Goal: Obtain resource: Download file/media

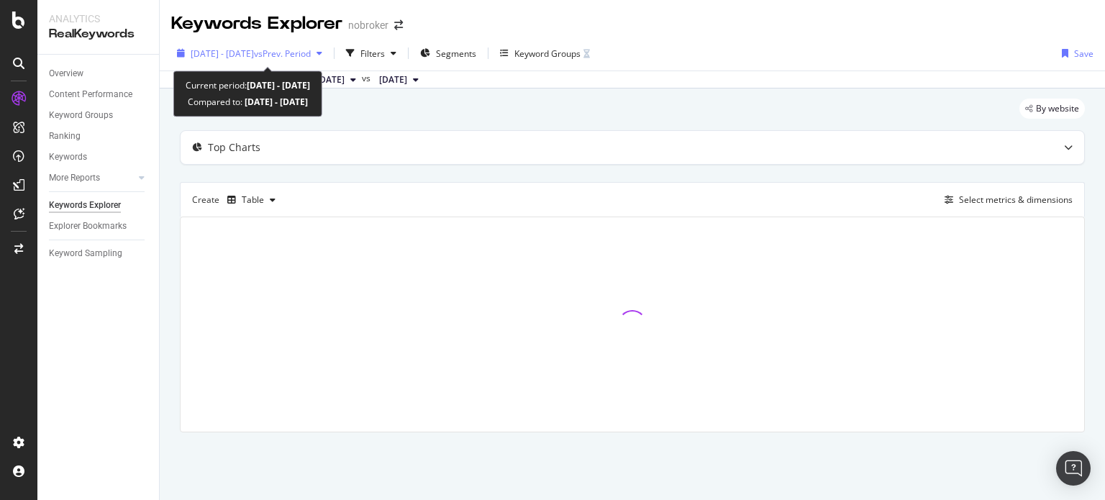
click at [299, 45] on div "[DATE] - [DATE] vs Prev. Period" at bounding box center [249, 53] width 157 height 22
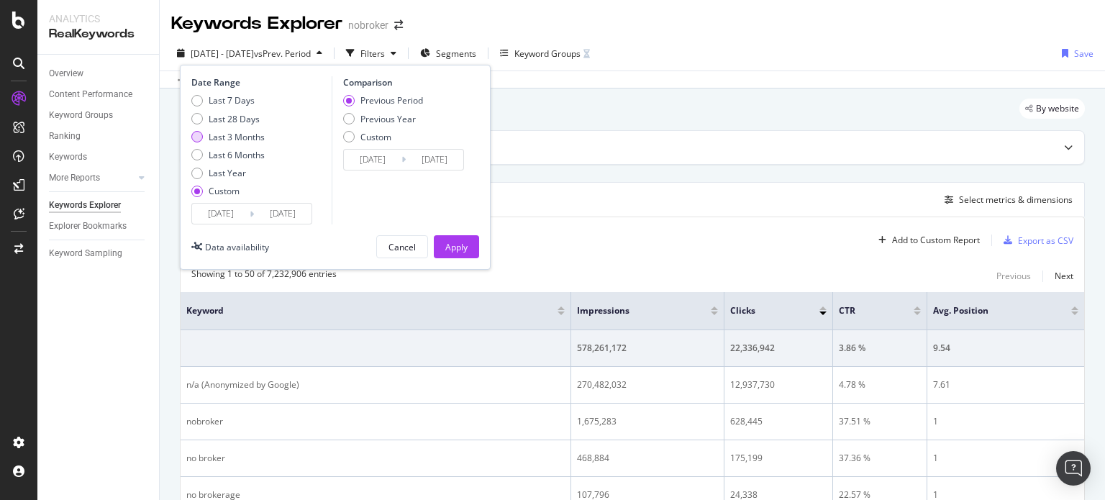
click at [243, 133] on div "Last 3 Months" at bounding box center [237, 137] width 56 height 12
type input "[DATE]"
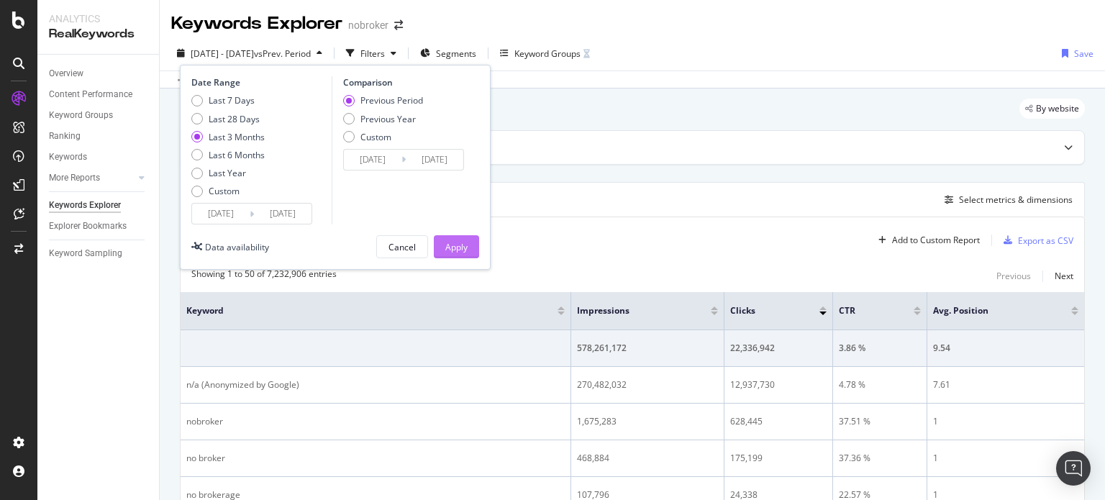
click at [452, 244] on div "Apply" at bounding box center [456, 247] width 22 height 12
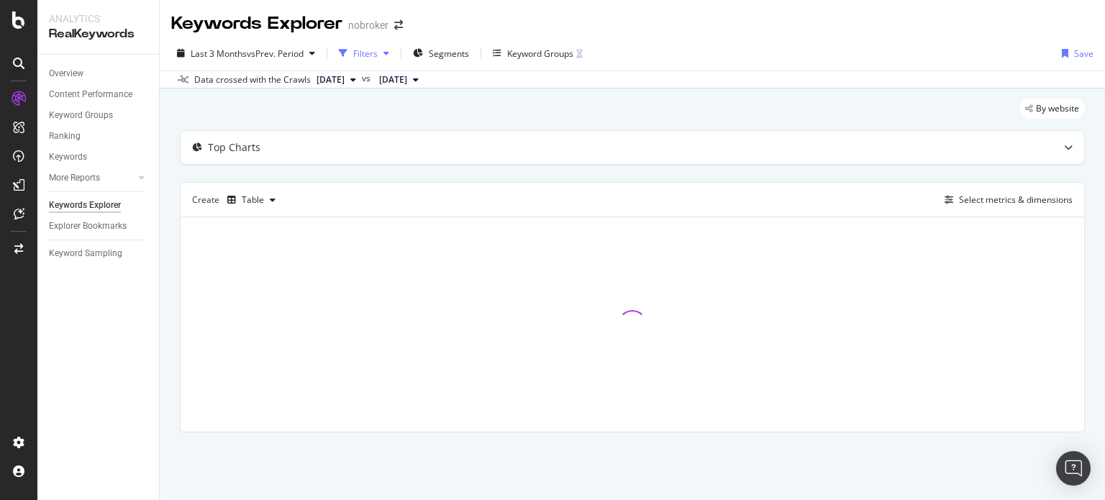
click at [359, 51] on div "Filters" at bounding box center [365, 53] width 24 height 12
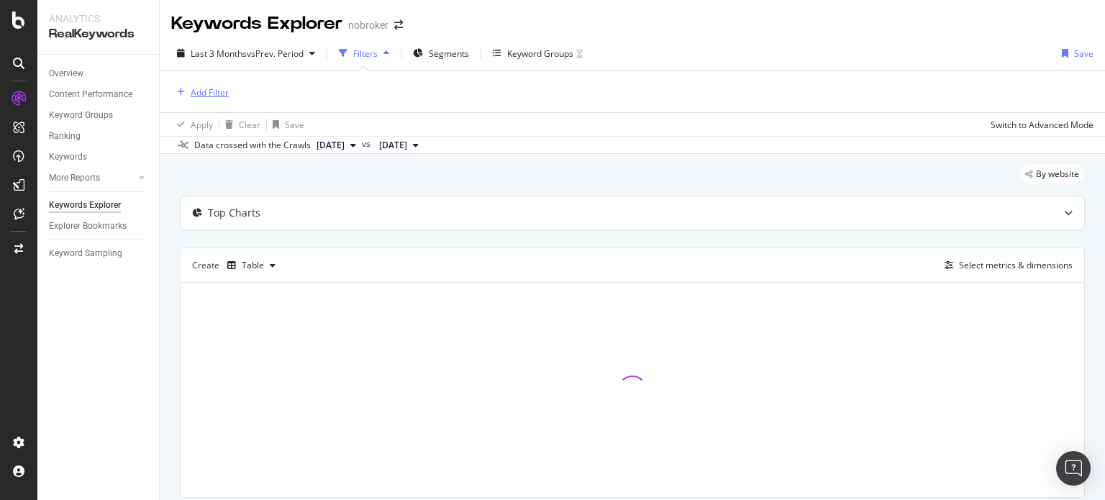
click at [213, 88] on div "Add Filter" at bounding box center [210, 92] width 38 height 12
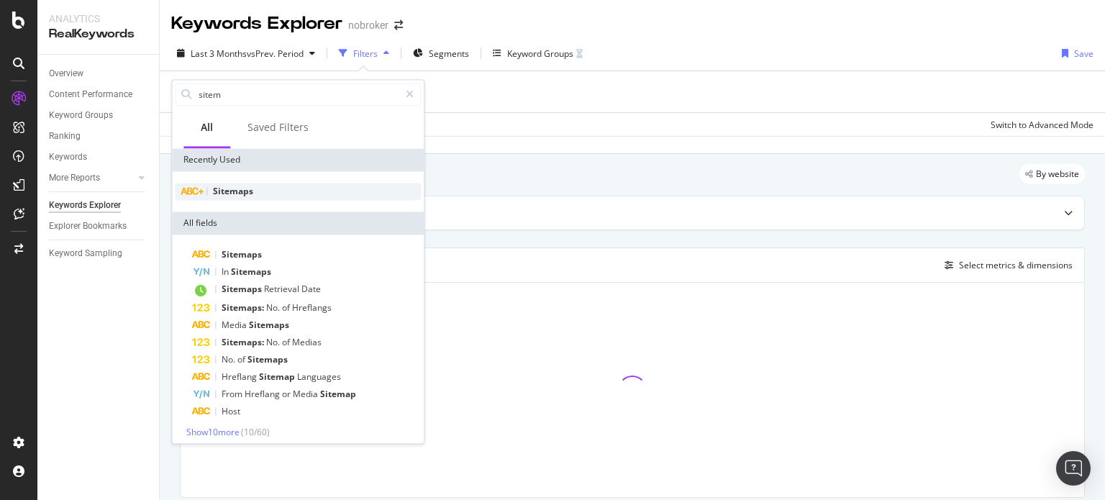
type input "sitem"
click at [228, 189] on span "Sitemaps" at bounding box center [233, 191] width 40 height 12
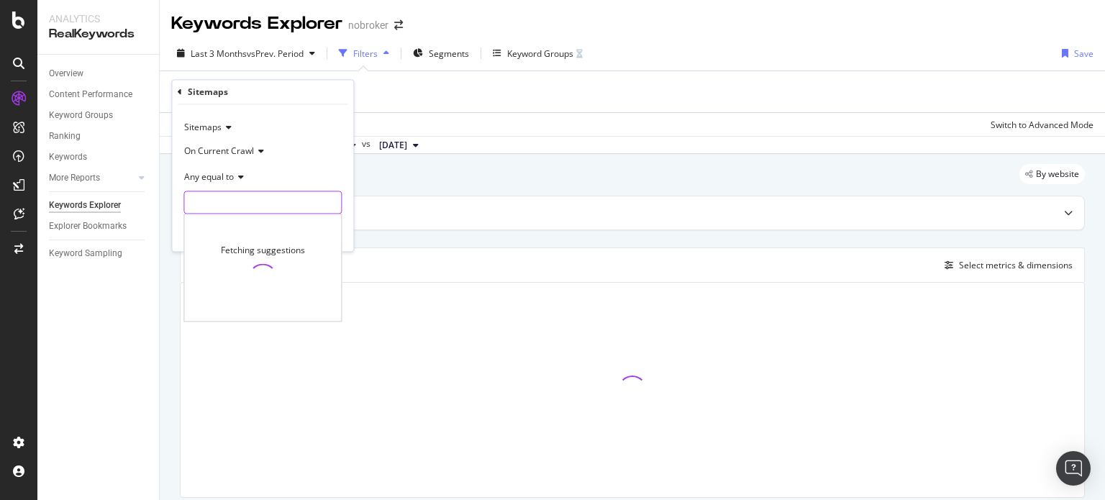
click at [240, 201] on input "text" at bounding box center [262, 202] width 157 height 23
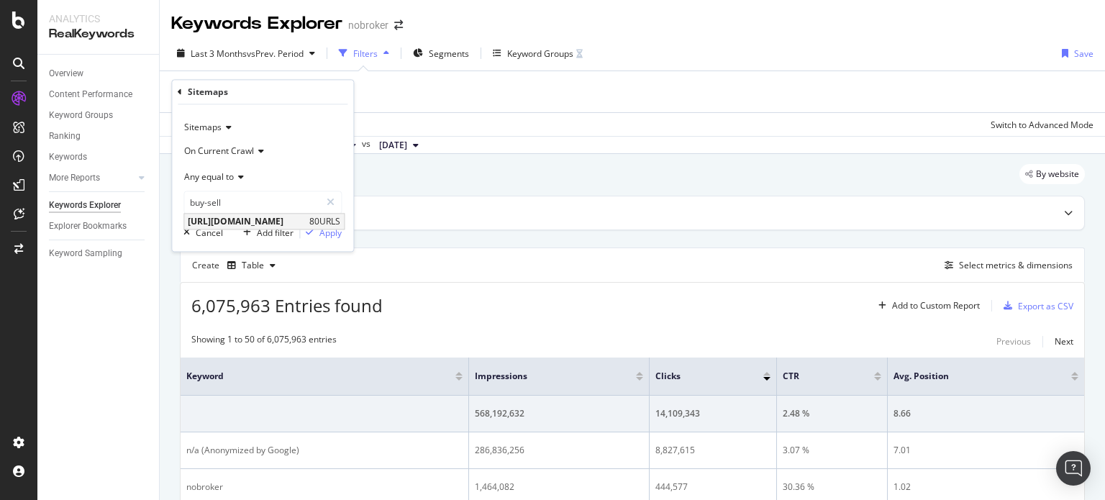
click at [306, 219] on span "[URL][DOMAIN_NAME]" at bounding box center [247, 222] width 118 height 12
type input "[URL][DOMAIN_NAME]"
click at [319, 232] on div "button" at bounding box center [309, 233] width 19 height 9
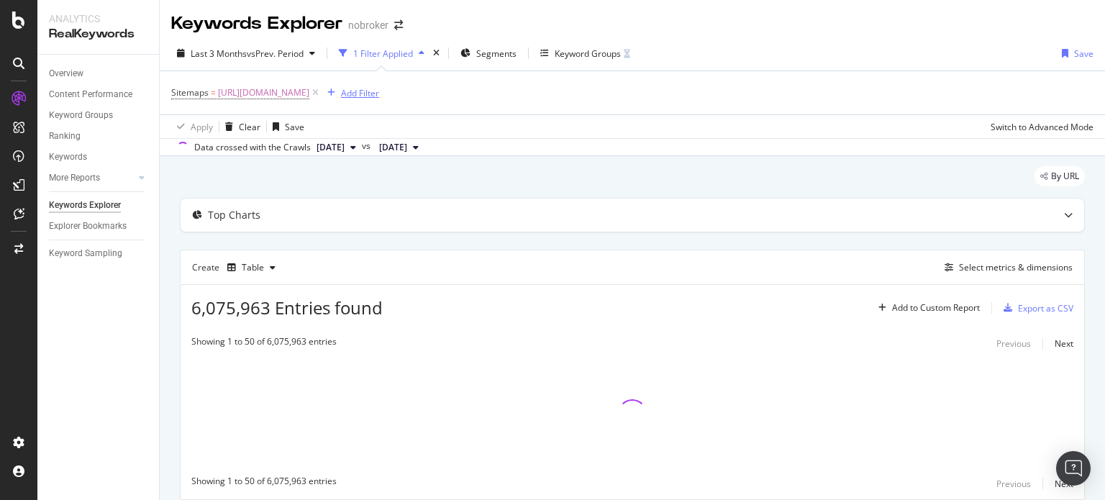
click at [379, 91] on div "Add Filter" at bounding box center [360, 93] width 38 height 12
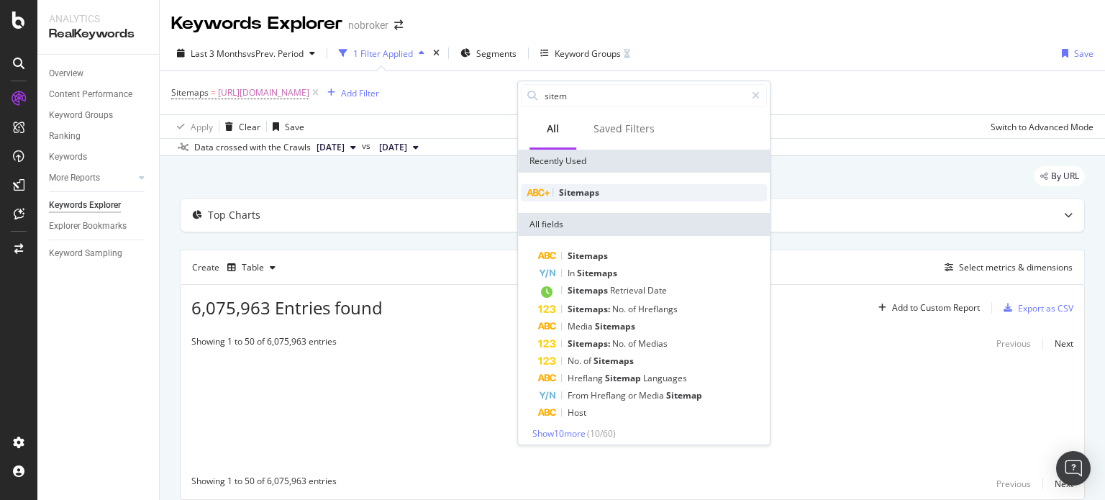
click at [568, 191] on span "Sitemaps" at bounding box center [579, 192] width 40 height 12
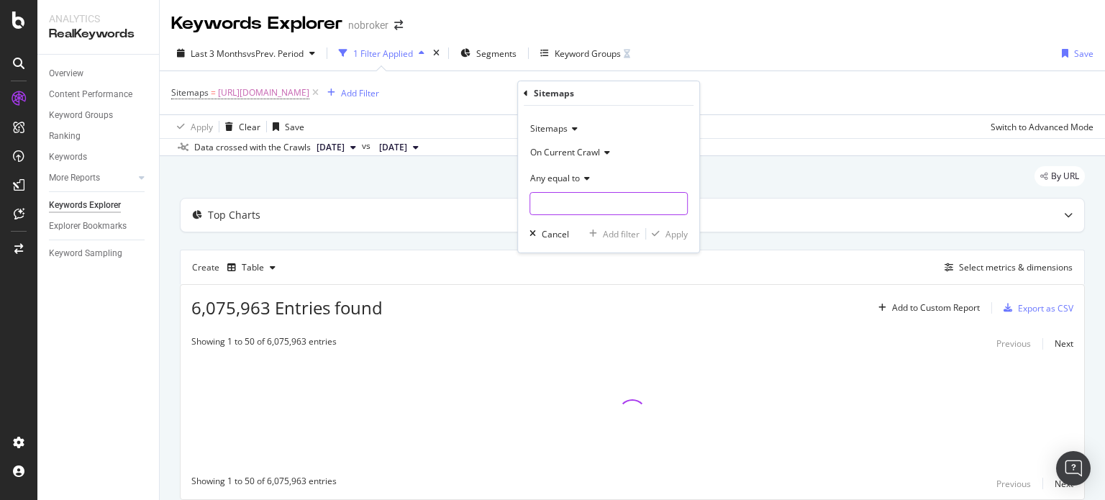
click at [539, 208] on input "text" at bounding box center [608, 203] width 157 height 23
click at [581, 215] on div "https://www.nobroker.in/forum/sitemap-index/?id=resale-property.xml 215 URLS" at bounding box center [610, 222] width 160 height 15
type input "[URL][DOMAIN_NAME]"
click at [681, 228] on div "Apply" at bounding box center [676, 234] width 22 height 12
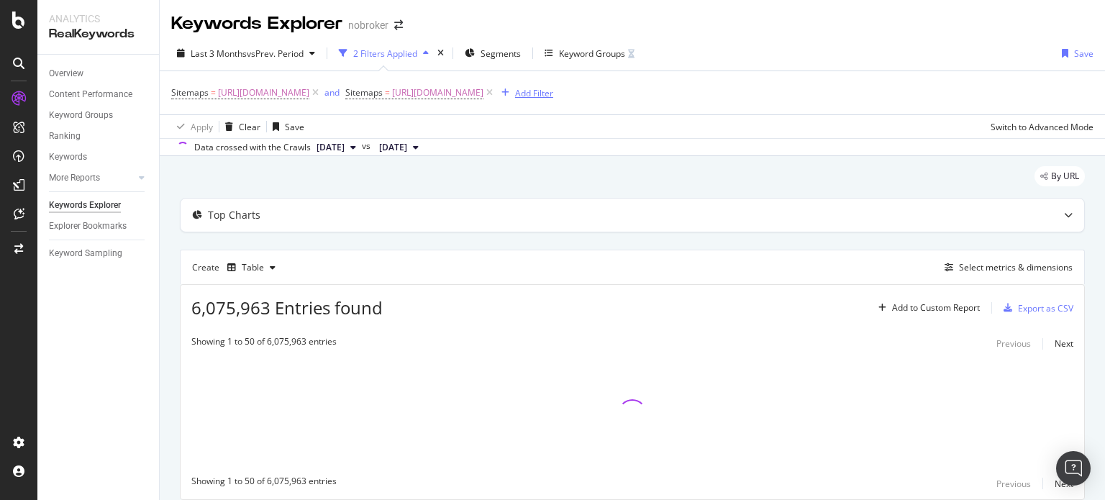
click at [553, 93] on div "Add Filter" at bounding box center [534, 93] width 38 height 12
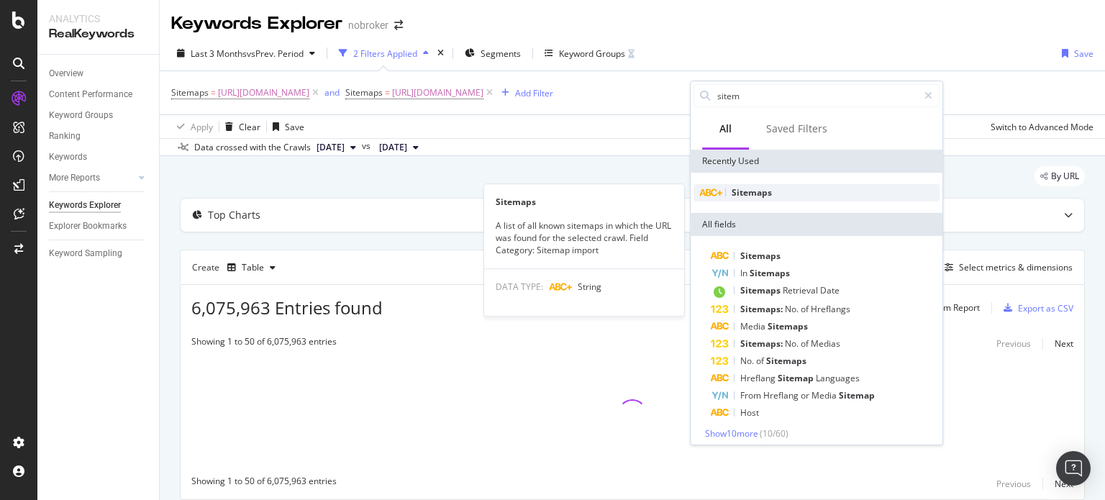
click at [775, 189] on div "Sitemaps" at bounding box center [816, 192] width 246 height 17
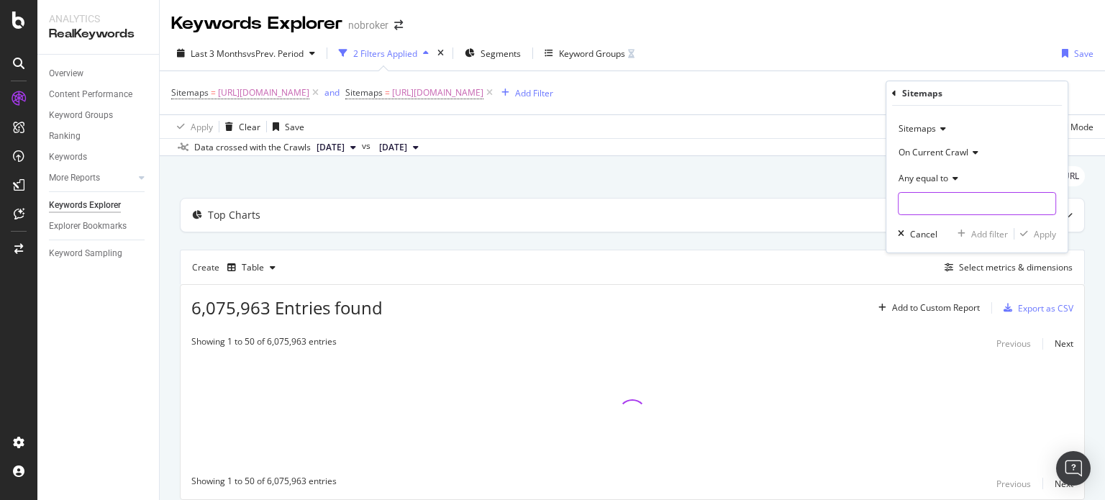
click at [929, 213] on input "text" at bounding box center [976, 203] width 157 height 23
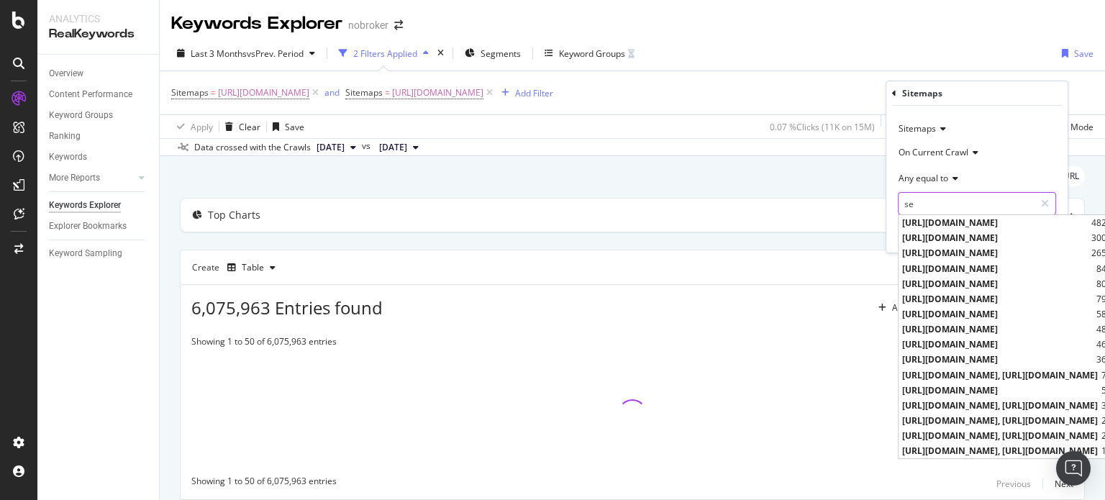
type input "sel"
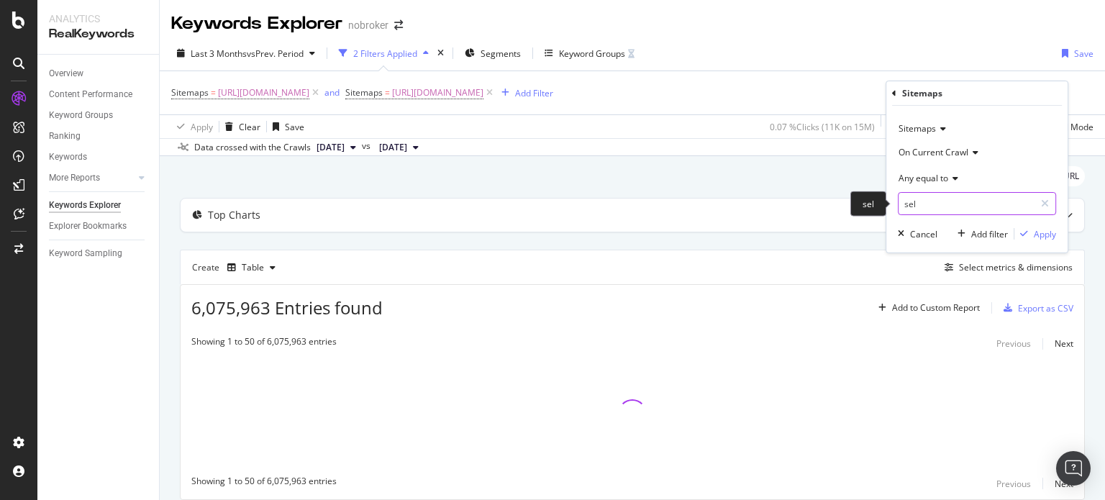
click at [927, 204] on input "sel" at bounding box center [966, 203] width 136 height 23
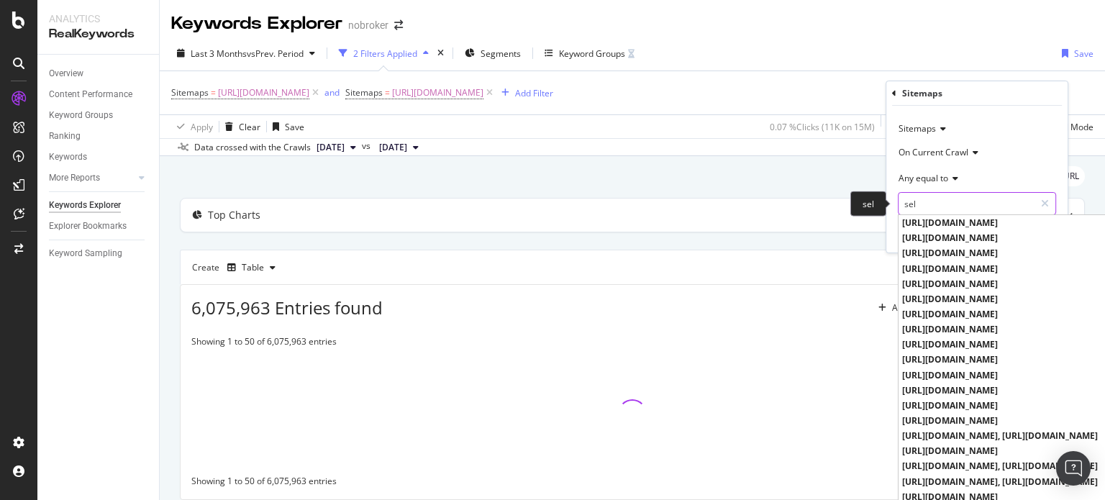
click at [927, 204] on input "sel" at bounding box center [966, 203] width 136 height 23
click at [921, 204] on input "sel" at bounding box center [966, 203] width 136 height 23
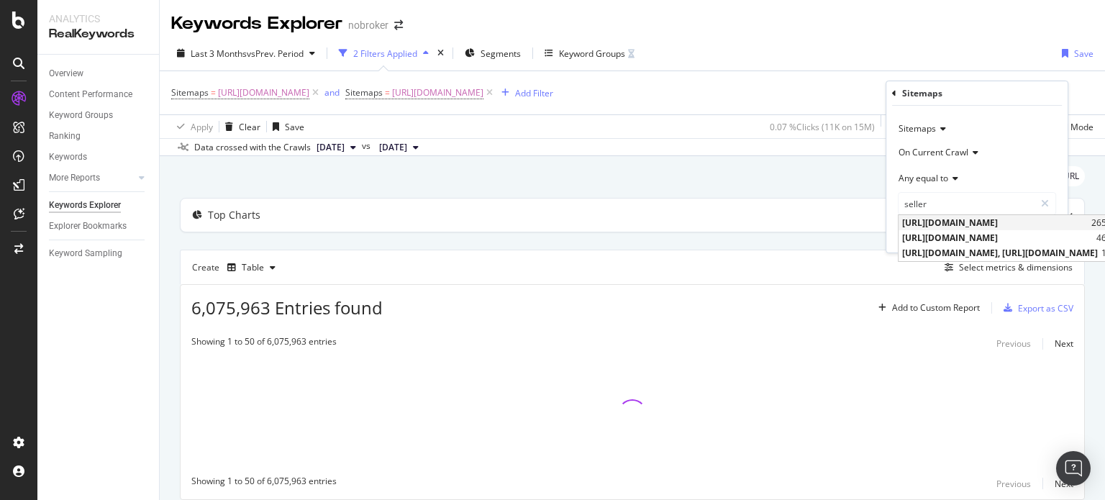
click at [941, 224] on span "[URL][DOMAIN_NAME]" at bounding box center [995, 223] width 186 height 12
type input "[URL][DOMAIN_NAME]"
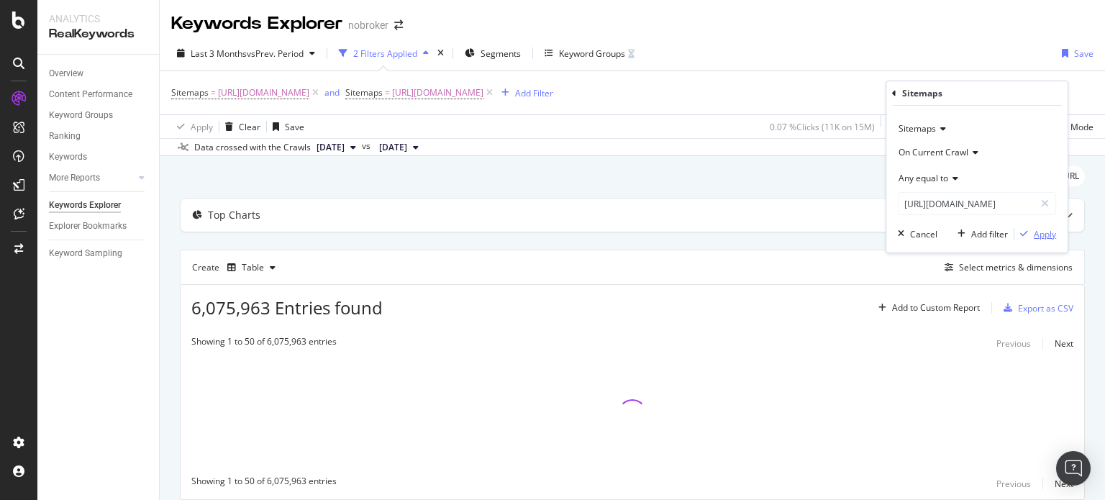
click at [1024, 232] on icon "button" at bounding box center [1024, 233] width 8 height 9
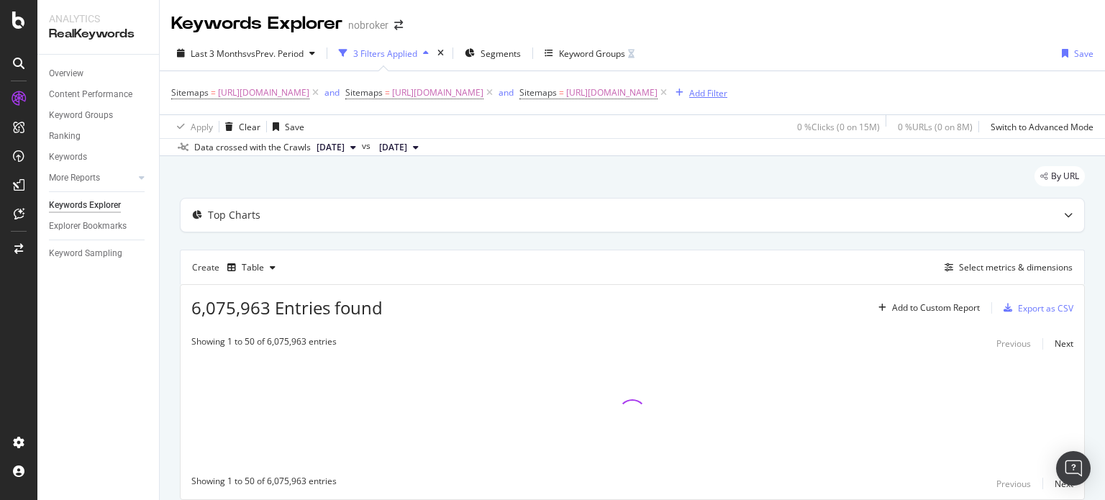
click at [689, 99] on div "Add Filter" at bounding box center [708, 93] width 38 height 12
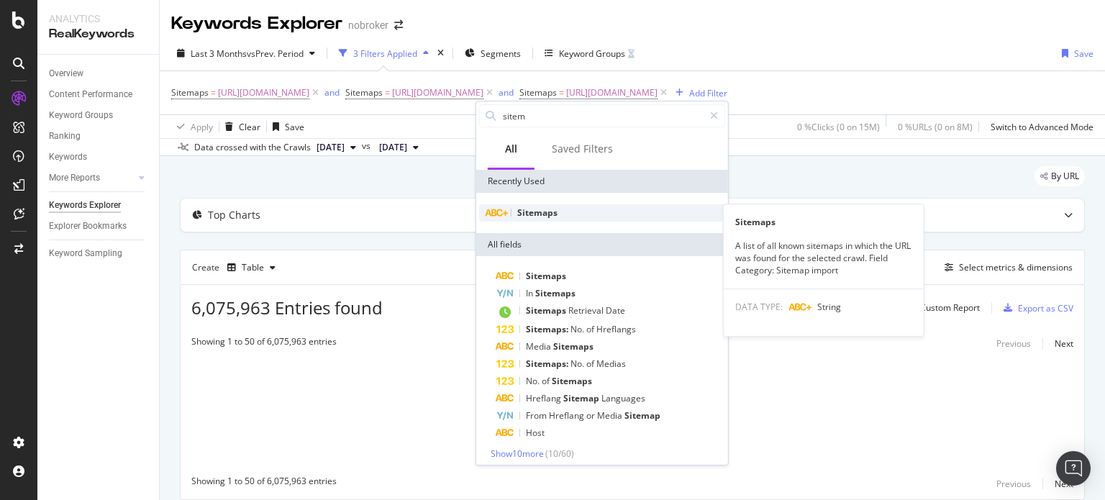
click at [528, 213] on span "Sitemaps" at bounding box center [537, 212] width 40 height 12
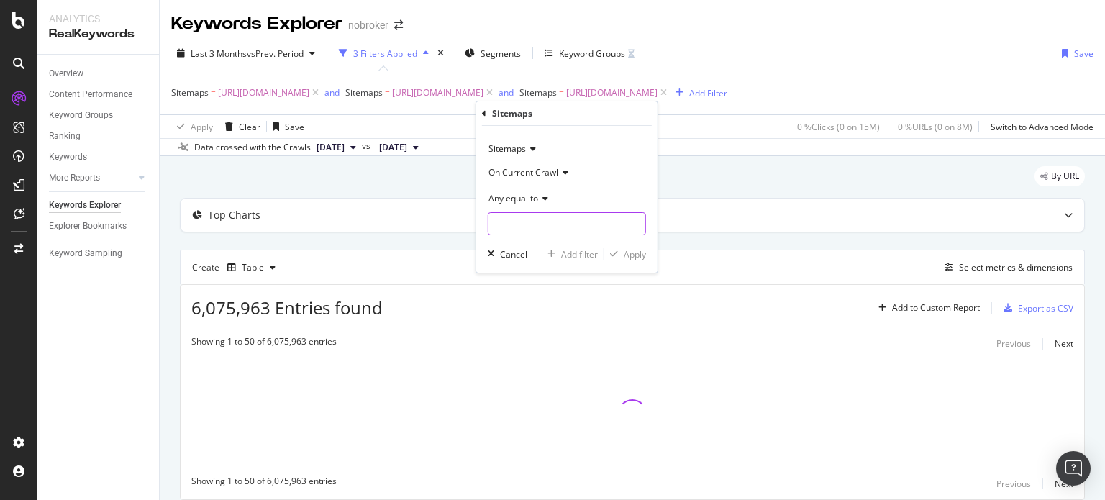
click at [527, 227] on input "text" at bounding box center [566, 223] width 157 height 23
click at [598, 248] on span "[URL][DOMAIN_NAME]" at bounding box center [545, 243] width 106 height 12
type input "[URL][DOMAIN_NAME]"
click at [633, 250] on div "Apply" at bounding box center [635, 254] width 22 height 12
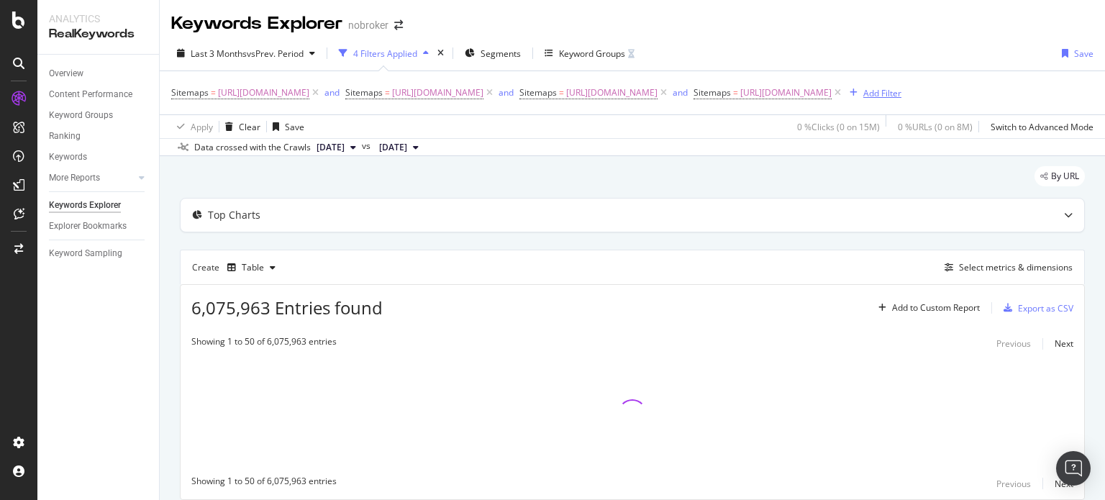
click at [863, 99] on div "Add Filter" at bounding box center [882, 93] width 38 height 12
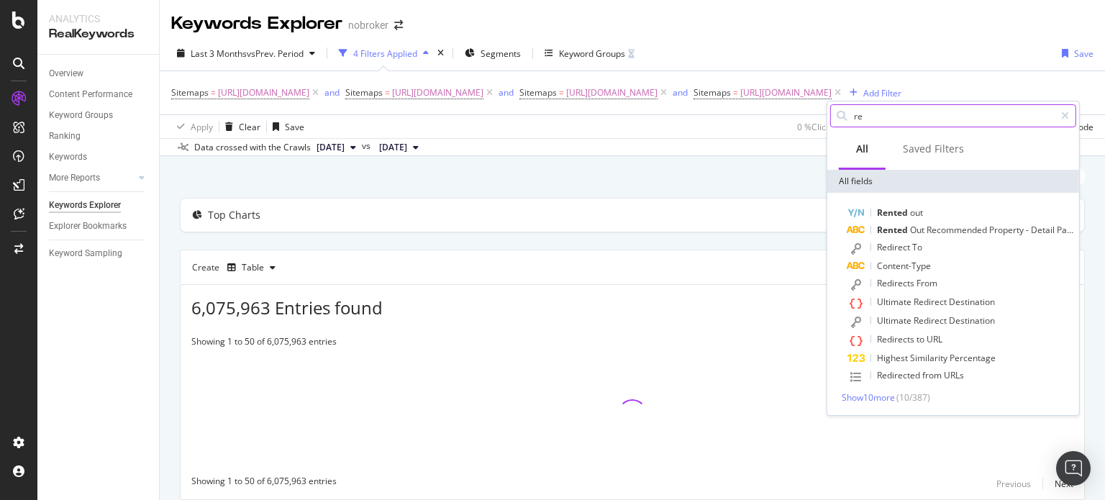
type input "r"
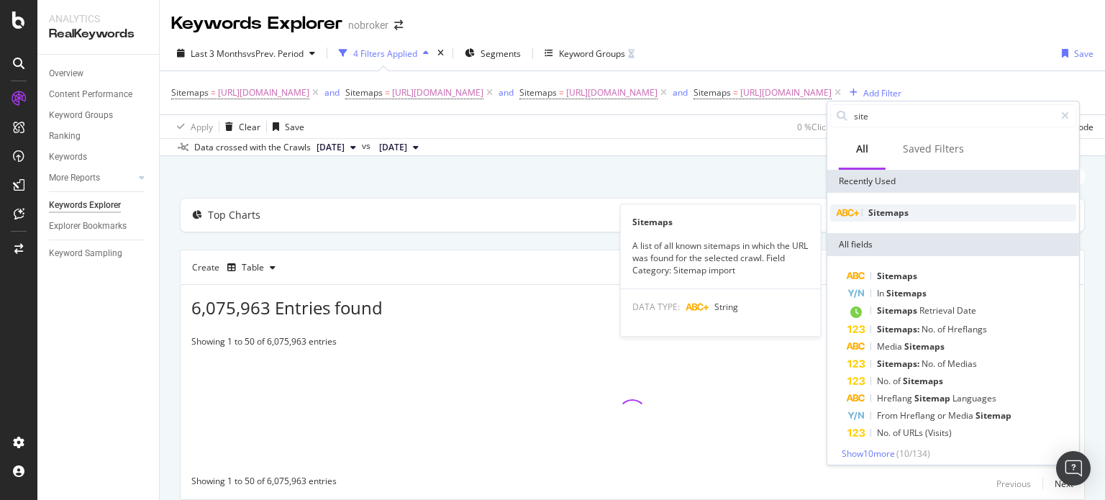
type input "site"
click at [883, 211] on span "Sitemaps" at bounding box center [888, 212] width 40 height 12
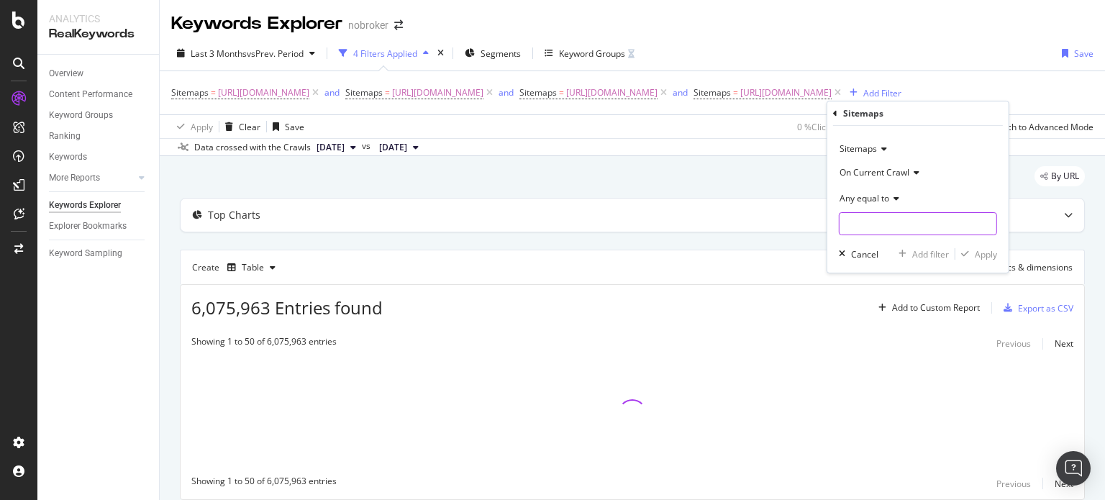
click at [875, 227] on input "text" at bounding box center [917, 223] width 157 height 23
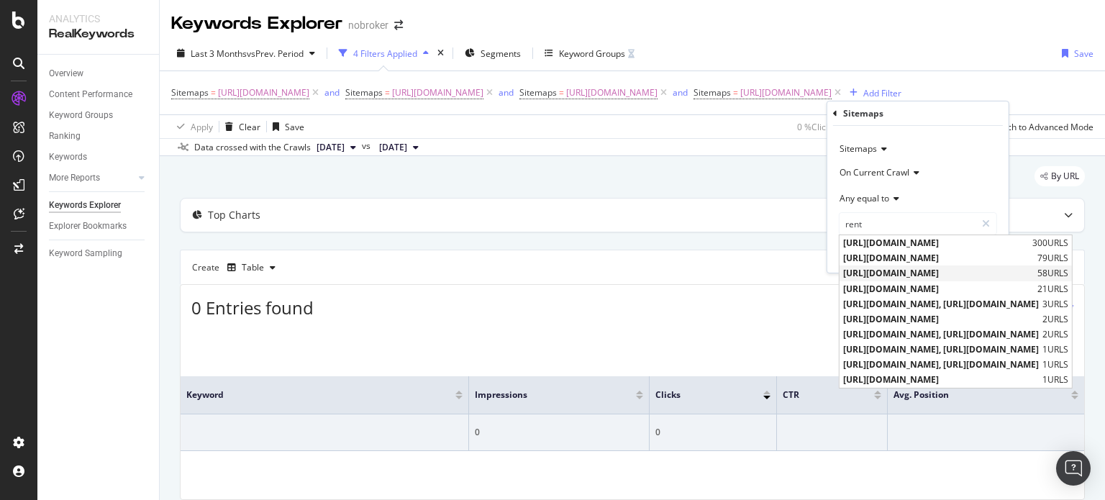
click at [908, 270] on span "[URL][DOMAIN_NAME]" at bounding box center [938, 273] width 191 height 12
type input "[URL][DOMAIN_NAME]"
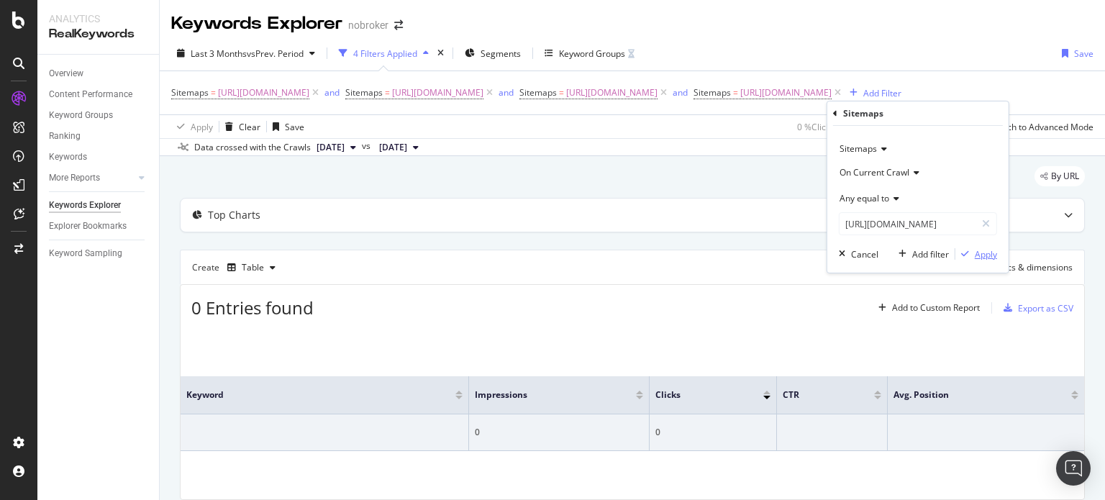
click at [979, 248] on div "Apply" at bounding box center [986, 254] width 22 height 12
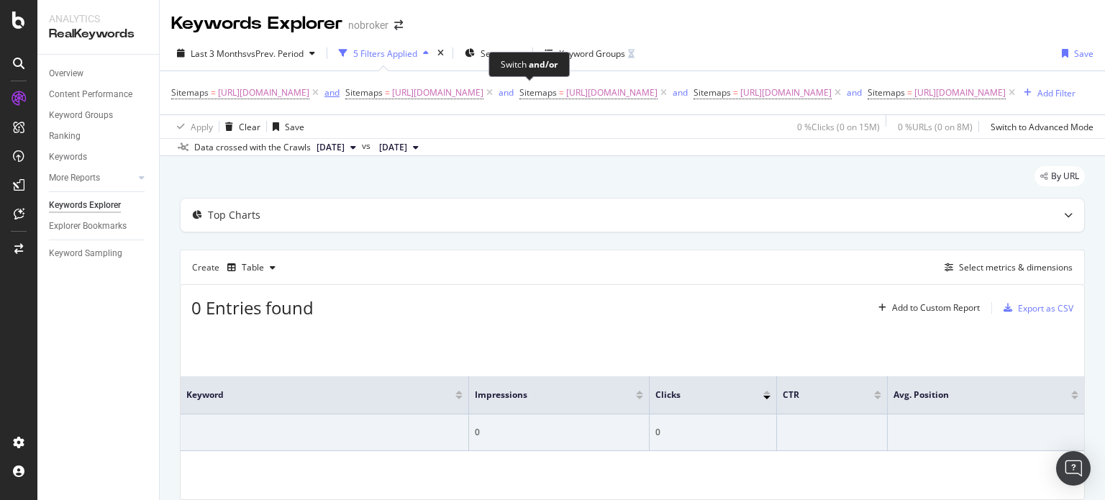
click at [340, 88] on div "and" at bounding box center [331, 92] width 15 height 12
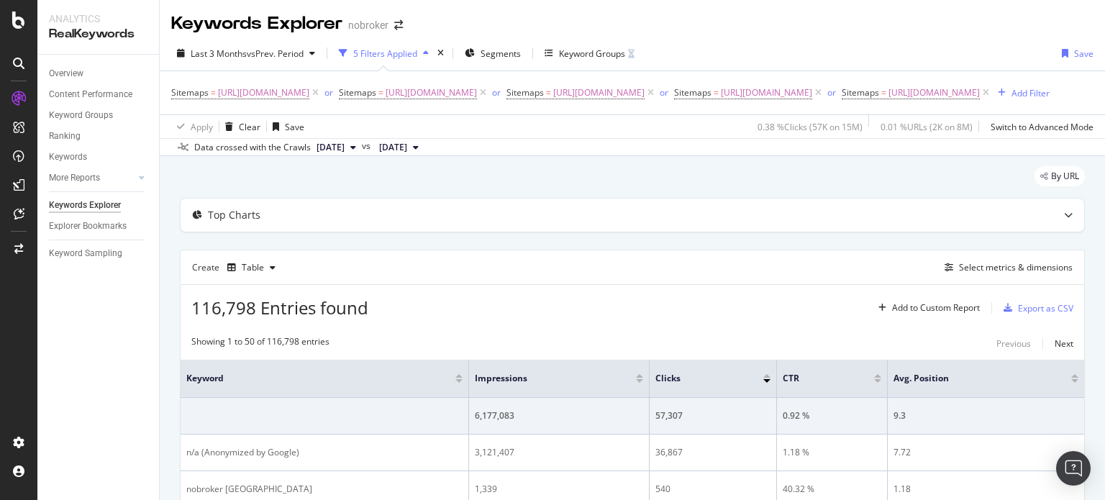
click at [988, 284] on div "Create Table Select metrics & dimensions" at bounding box center [632, 267] width 905 height 35
click at [975, 273] on div "Select metrics & dimensions" at bounding box center [1016, 267] width 114 height 12
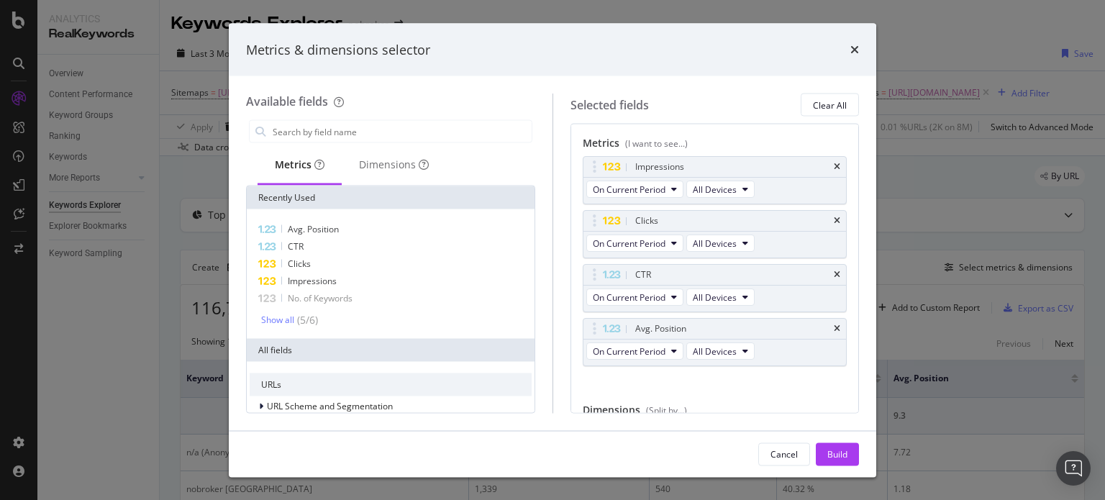
scroll to position [78, 0]
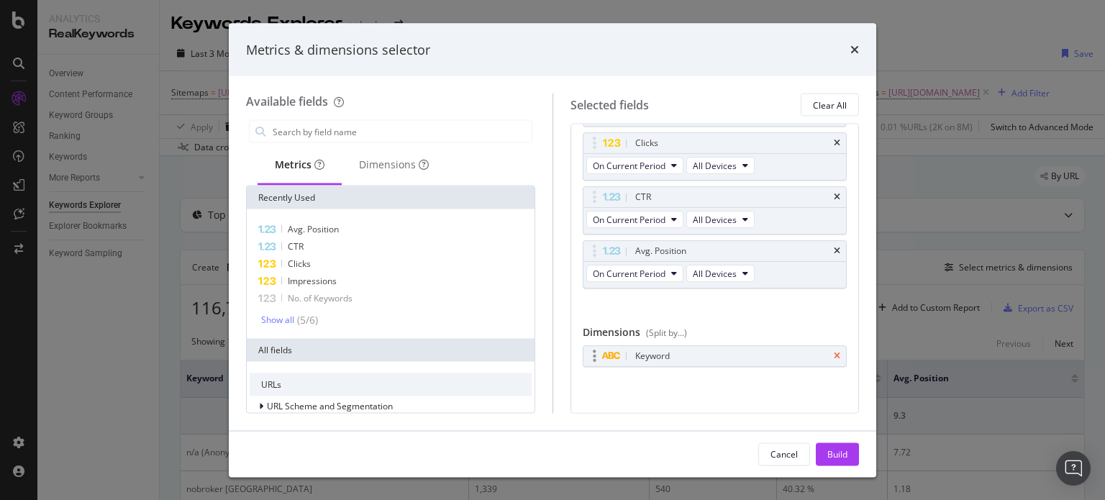
click at [834, 354] on icon "times" at bounding box center [837, 356] width 6 height 9
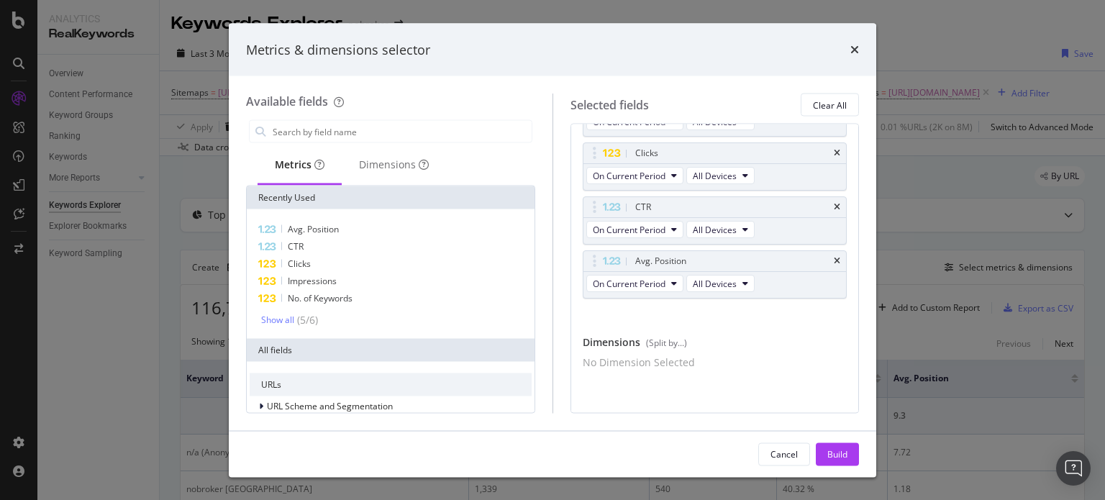
scroll to position [74, 0]
click at [404, 169] on div "Dimensions" at bounding box center [394, 165] width 70 height 14
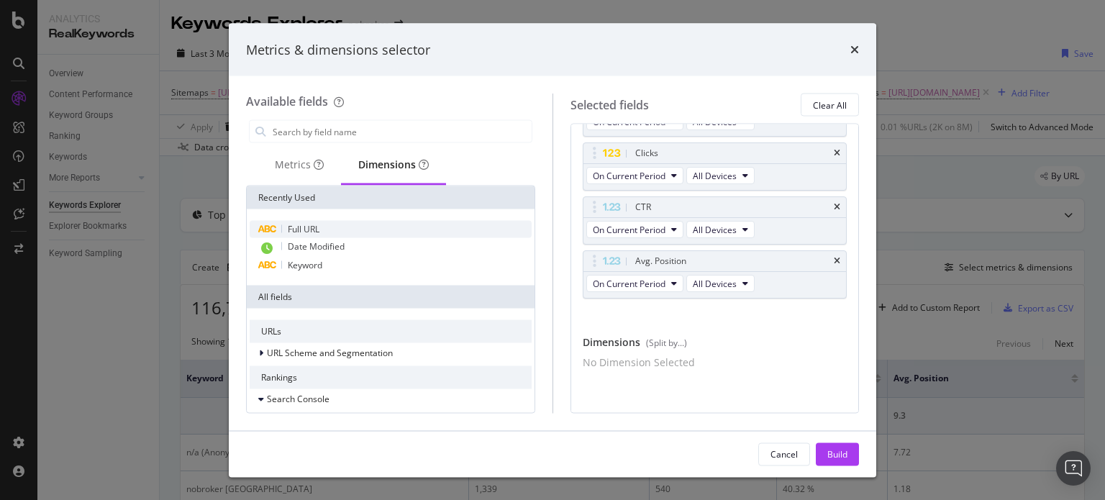
click at [316, 230] on span "Full URL" at bounding box center [304, 229] width 32 height 12
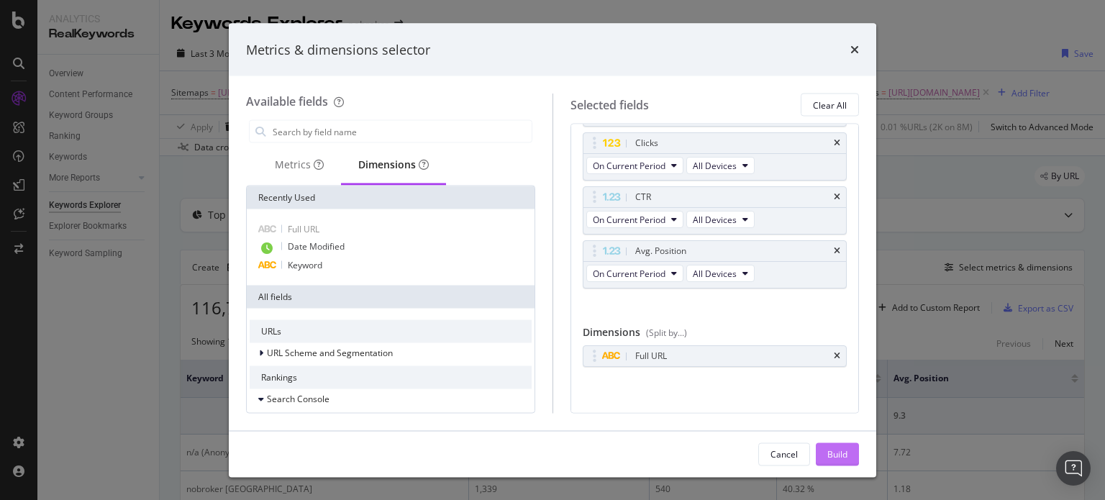
click at [834, 452] on div "Build" at bounding box center [837, 453] width 20 height 12
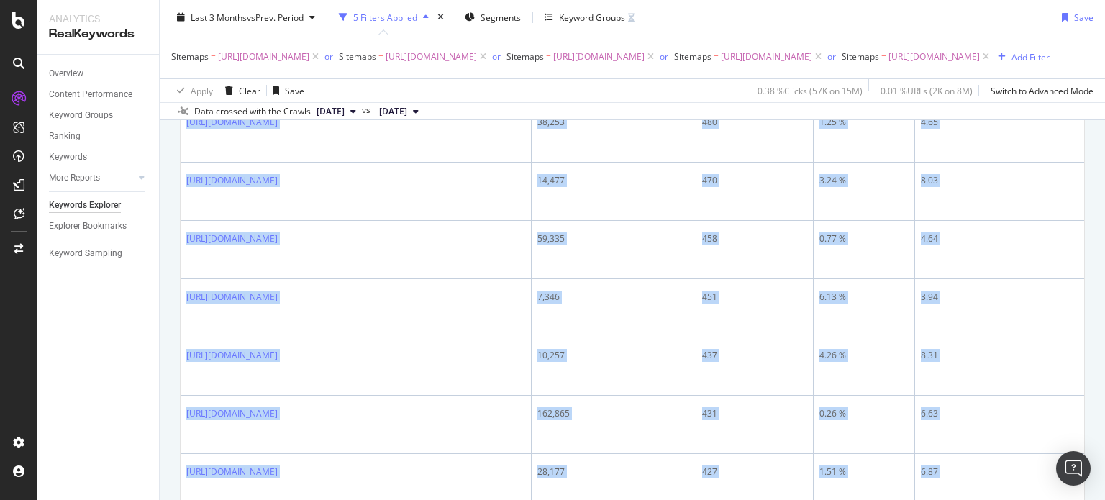
scroll to position [1990, 0]
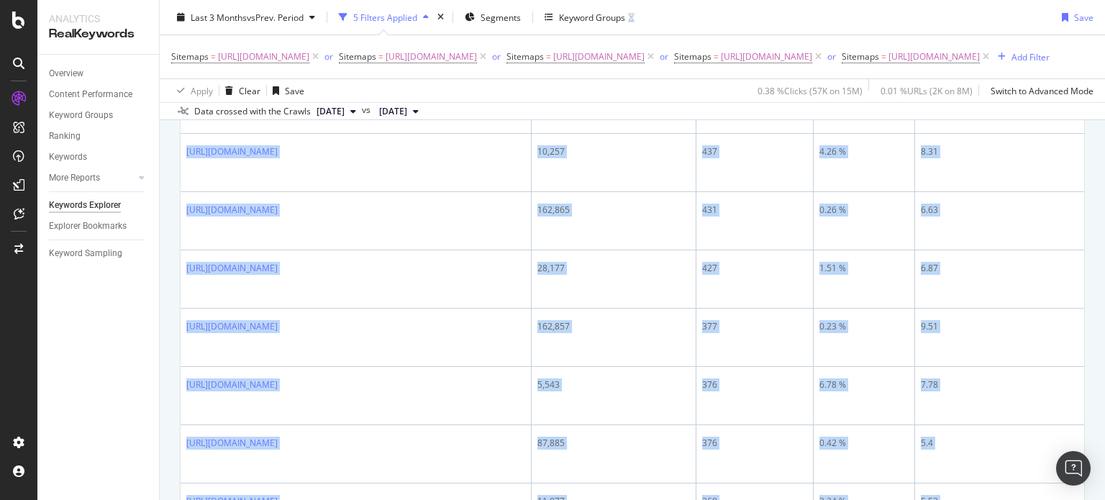
drag, startPoint x: 181, startPoint y: 247, endPoint x: 803, endPoint y: 534, distance: 684.9
click at [803, 499] on html "Analytics RealKeywords Overview Content Performance Keyword Groups Ranking Keyw…" at bounding box center [552, 250] width 1105 height 500
copy div "https://www.nobroker.in/forum/what-is-nobroker-customer-care-number/ 94,730 3,6…"
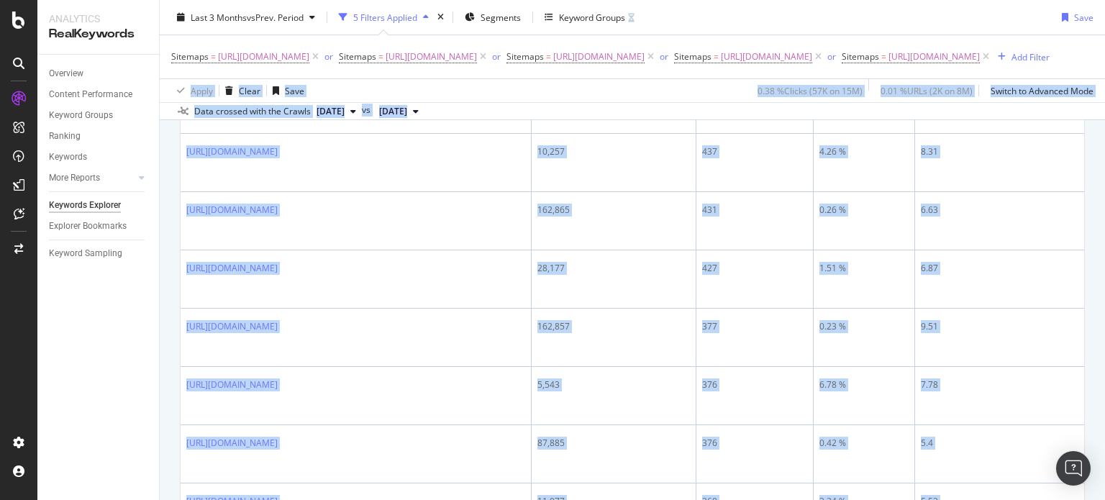
drag, startPoint x: 1104, startPoint y: 77, endPoint x: 1104, endPoint y: 484, distance: 407.1
click at [1104, 484] on div "Keywords Explorer nobroker Last 3 Months vs Prev. Period 5 Filters Applied Segm…" at bounding box center [632, 250] width 945 height 500
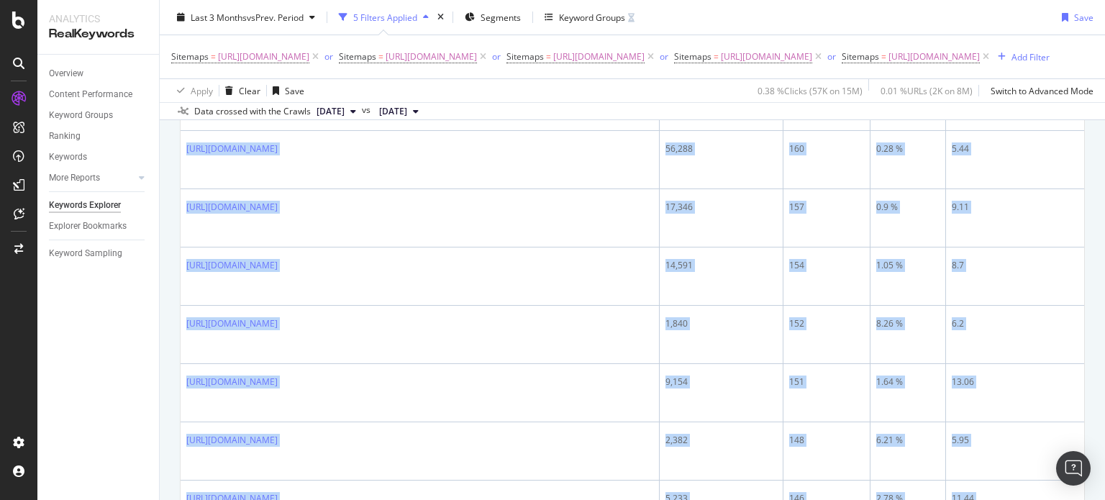
scroll to position [2031, 0]
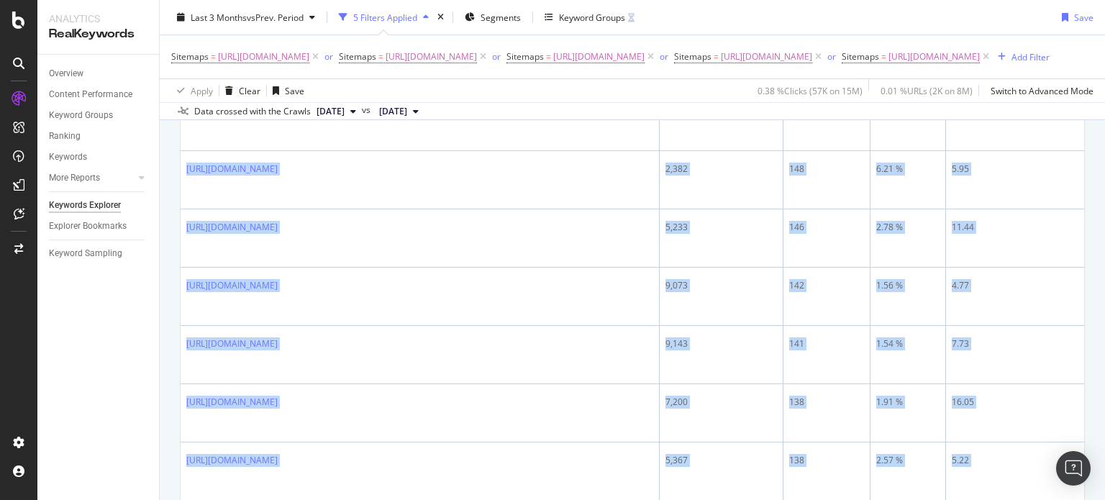
drag, startPoint x: 183, startPoint y: 270, endPoint x: 997, endPoint y: 391, distance: 822.6
copy tbody "https://www.nobroker.in/forum/how-many-square-feet-is-a-20x20-room/ 98,921 264 …"
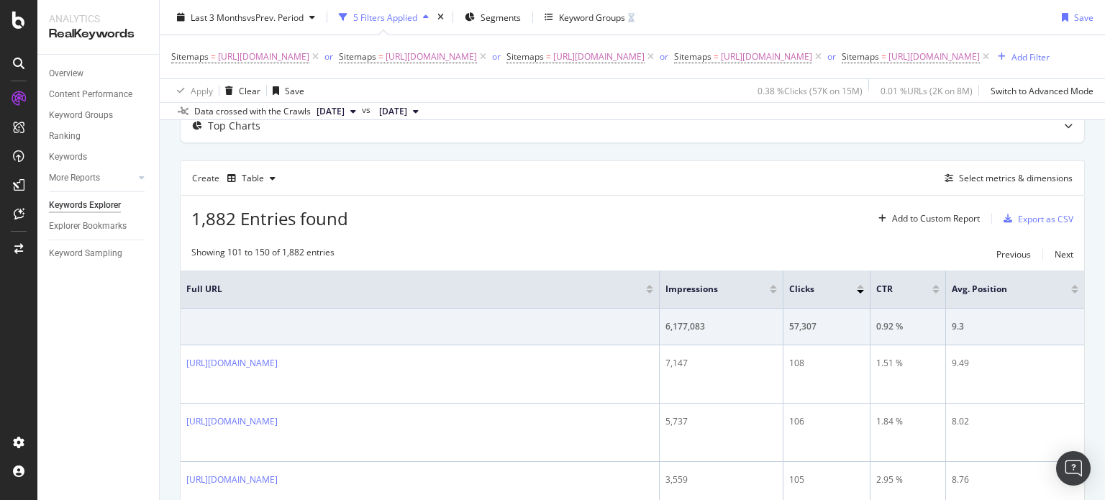
scroll to position [2018, 0]
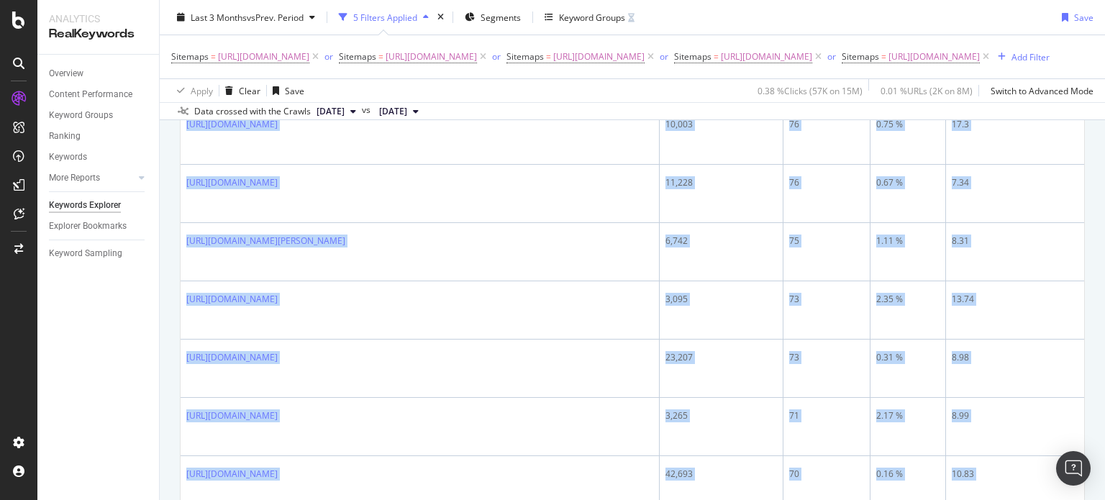
drag, startPoint x: 1104, startPoint y: 427, endPoint x: 1103, endPoint y: 231, distance: 196.4
click at [1103, 231] on div "Keywords Explorer nobroker Last 3 Months vs Prev. Period 5 Filters Applied Segm…" at bounding box center [632, 250] width 945 height 500
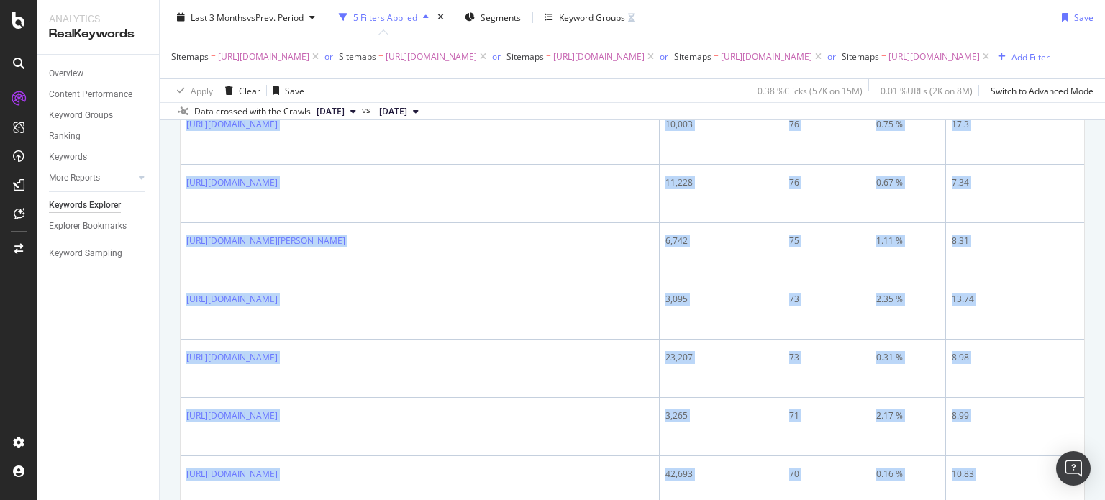
drag, startPoint x: 350, startPoint y: 327, endPoint x: 719, endPoint y: 534, distance: 423.2
click at [719, 499] on html "Analytics RealKeywords Overview Content Performance Keyword Groups Ranking Keyw…" at bounding box center [552, 250] width 1105 height 500
copy div "https://www.nobroker.in/forum/in-which-localities-kaveri-water-is-in-supply-in-…"
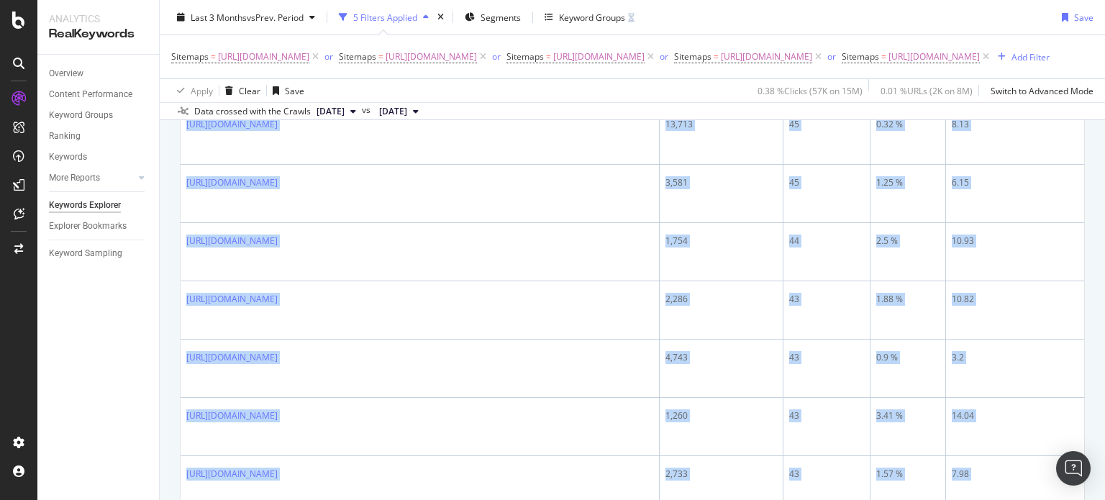
drag, startPoint x: 183, startPoint y: 270, endPoint x: 673, endPoint y: 534, distance: 556.7
click at [673, 499] on html "Analytics RealKeywords Overview Content Performance Keyword Groups Ranking Keyw…" at bounding box center [552, 250] width 1105 height 500
copy div "https://www.nobroker.in/forum/how-green-building-is-different-from-conventional…"
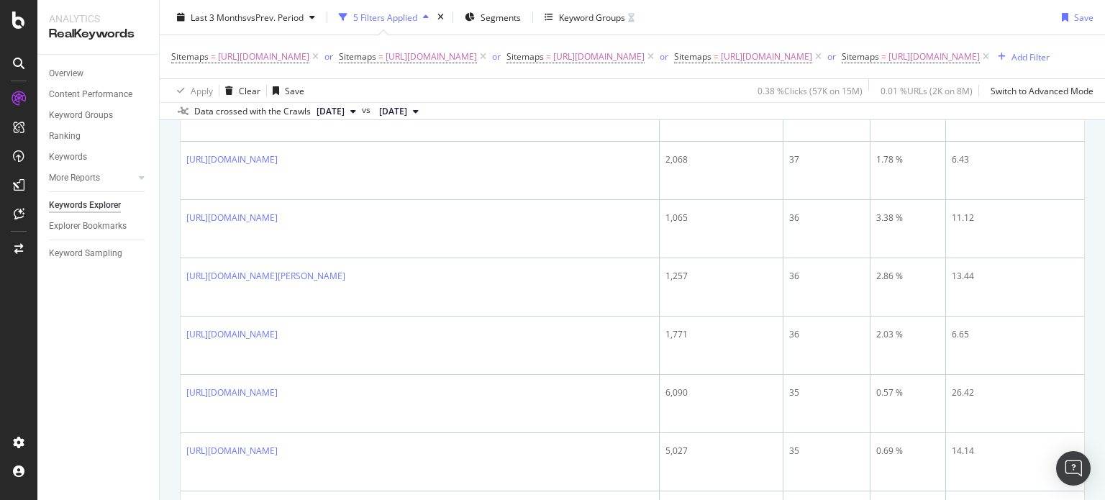
scroll to position [406, 0]
click at [322, 57] on icon at bounding box center [315, 57] width 12 height 14
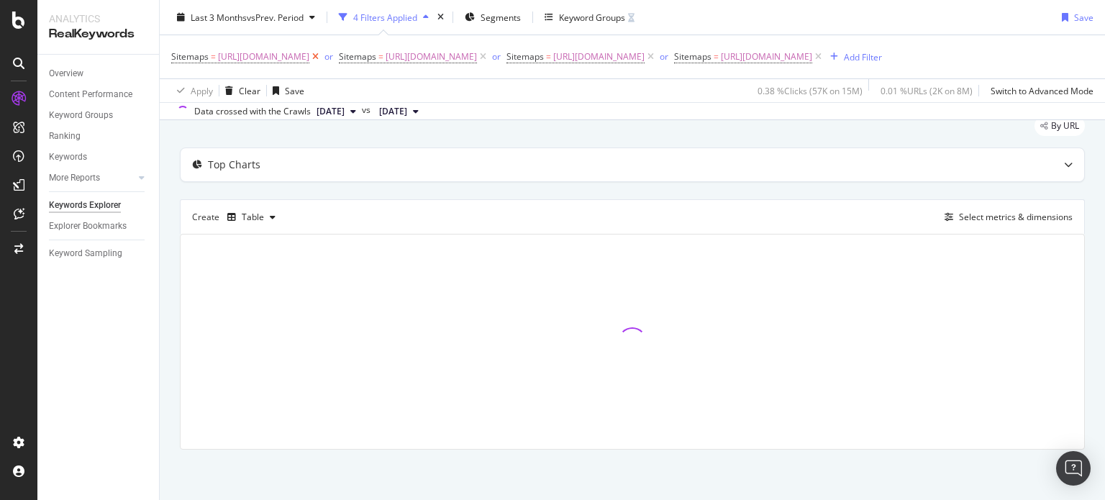
scroll to position [69, 0]
click at [322, 57] on icon at bounding box center [315, 57] width 12 height 14
click at [322, 55] on icon at bounding box center [315, 57] width 12 height 14
click at [322, 60] on icon at bounding box center [315, 57] width 12 height 14
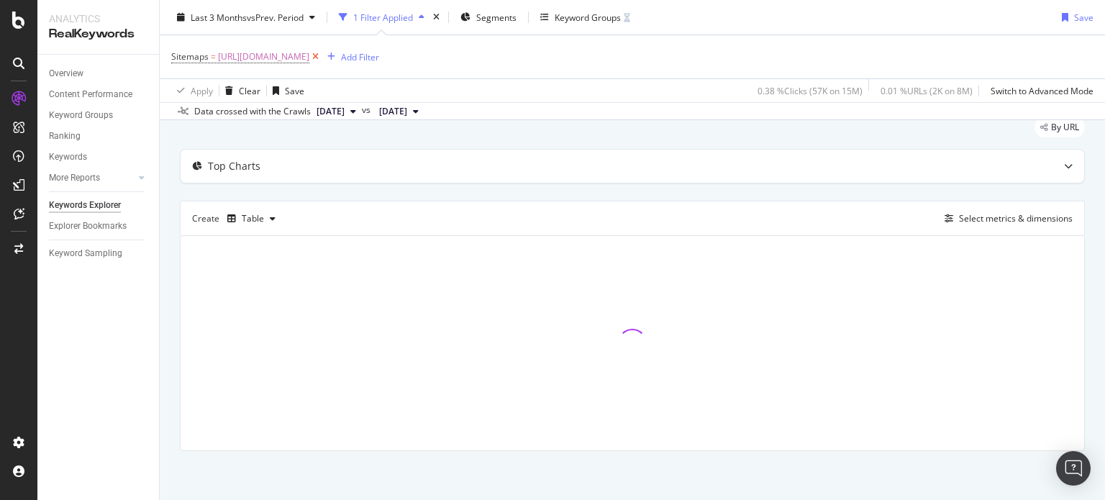
click at [322, 60] on icon at bounding box center [315, 57] width 12 height 14
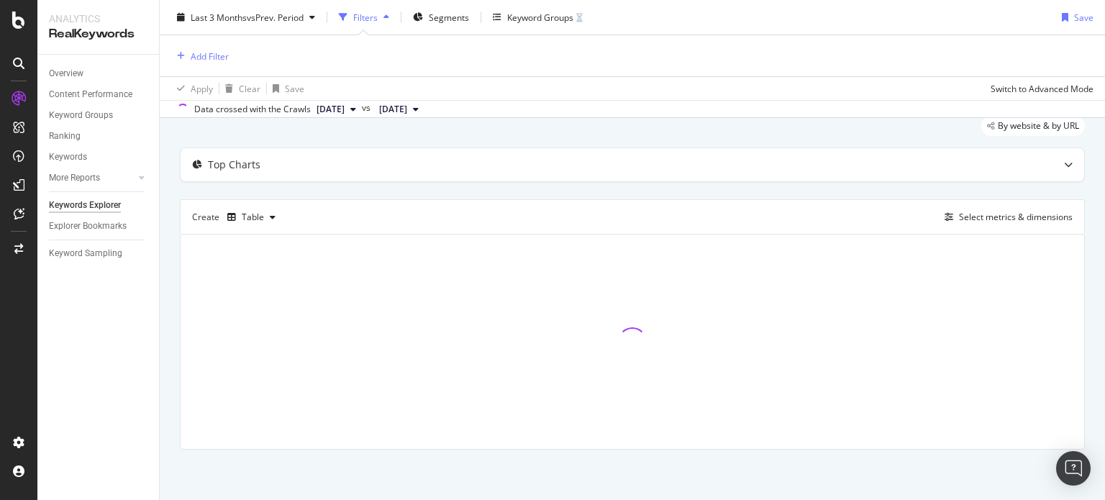
scroll to position [47, 0]
click at [201, 57] on div "Add Filter" at bounding box center [210, 56] width 38 height 12
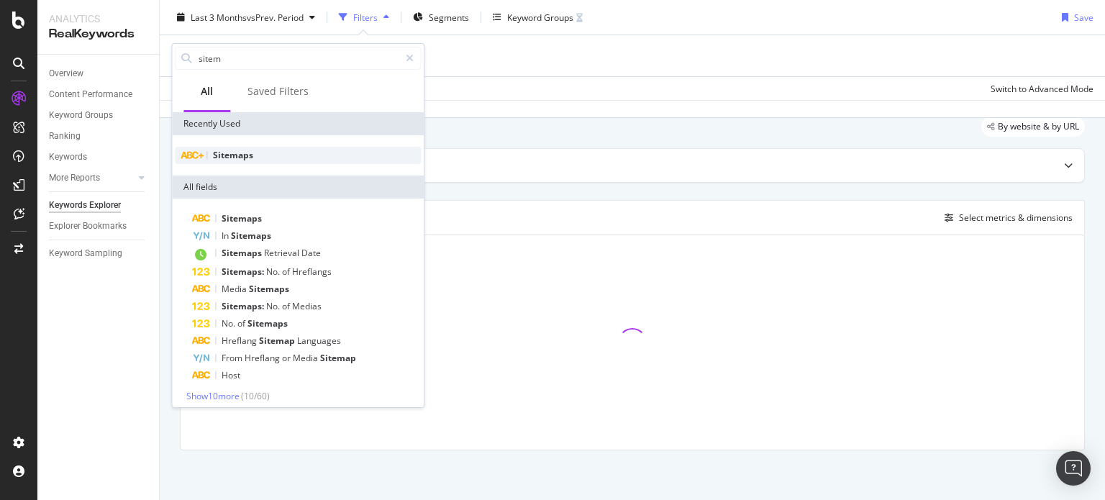
type input "sitem"
click at [259, 151] on div "Sitemaps" at bounding box center [298, 155] width 246 height 17
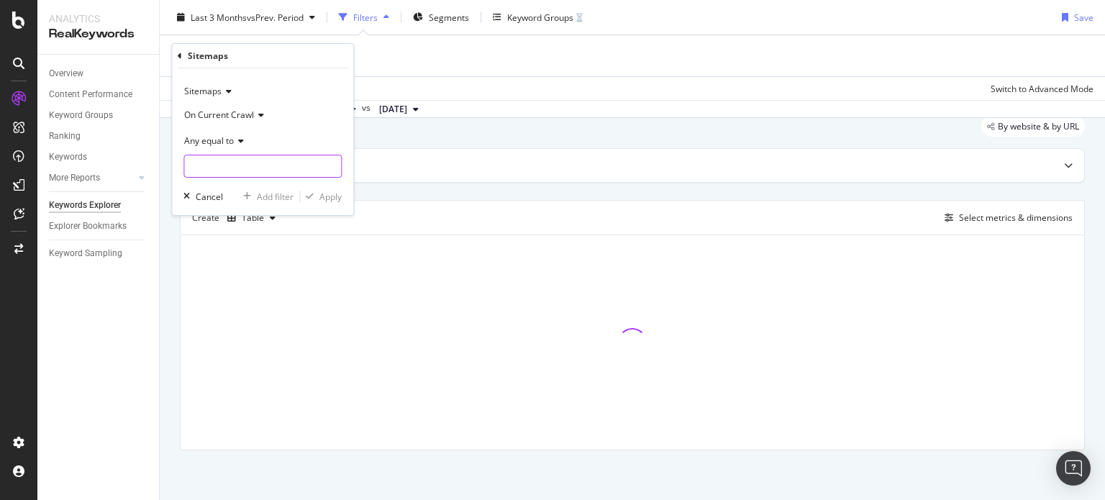
click at [248, 169] on input "text" at bounding box center [262, 166] width 157 height 23
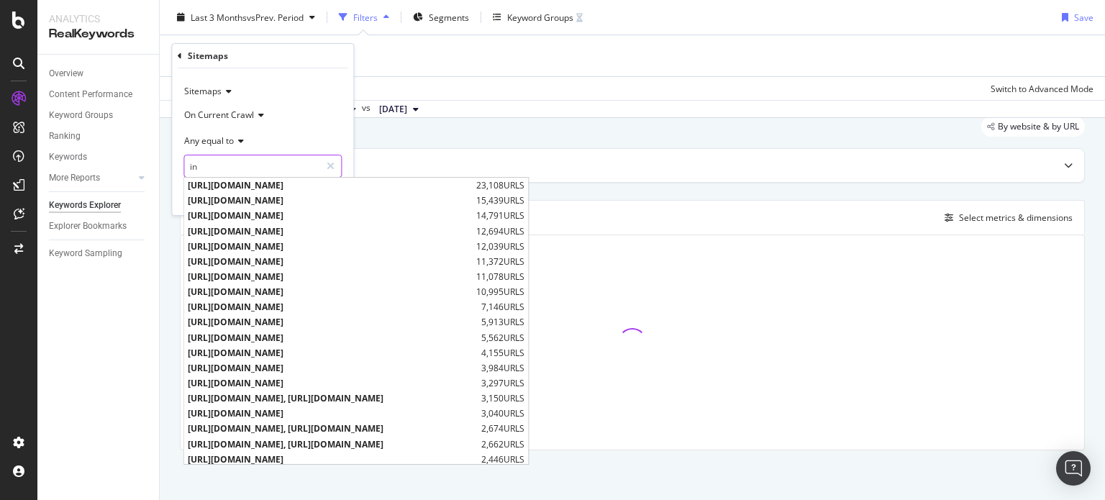
type input "i"
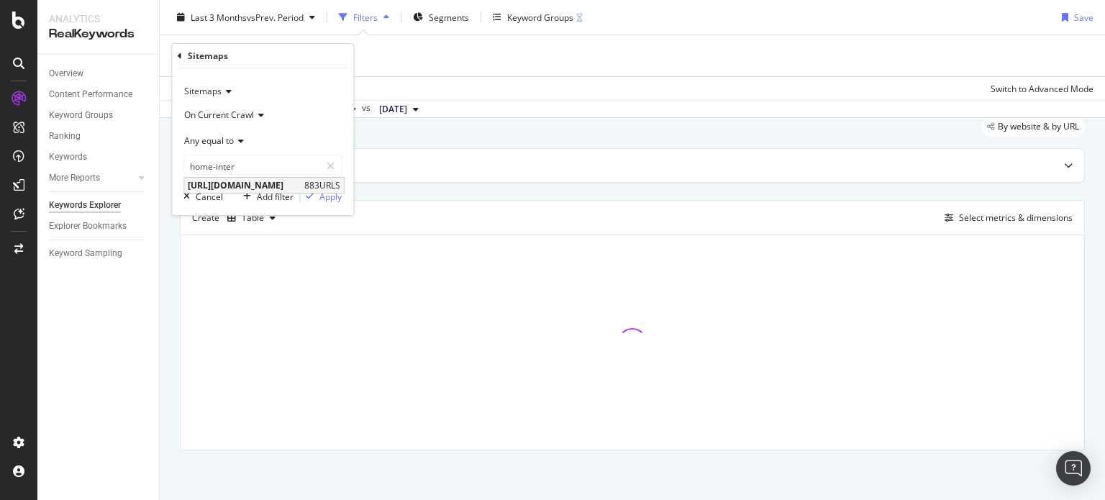
click at [294, 181] on span "[URL][DOMAIN_NAME]" at bounding box center [244, 185] width 113 height 12
type input "[URL][DOMAIN_NAME]"
click at [315, 193] on div "button" at bounding box center [309, 196] width 19 height 9
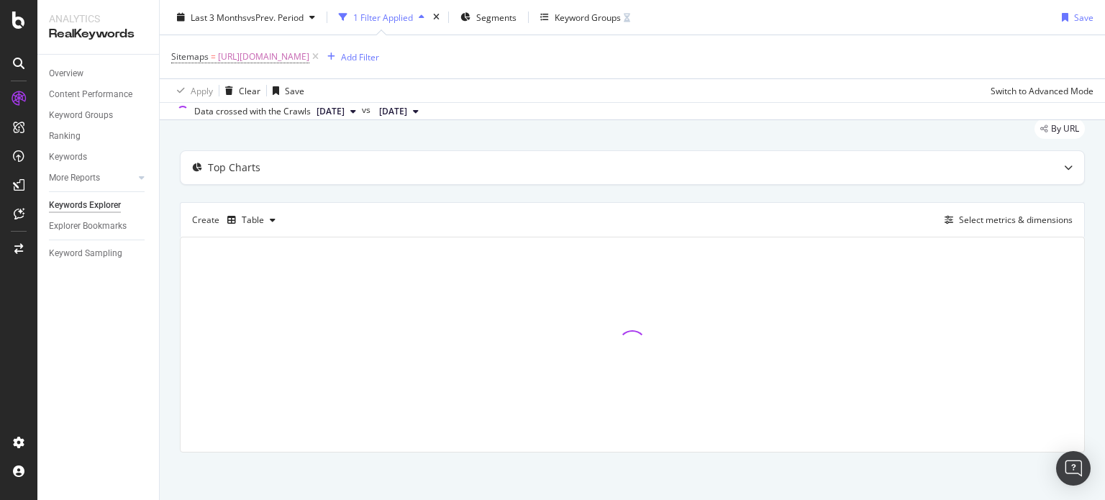
scroll to position [49, 0]
click at [390, 91] on div "Apply Clear Save 0.01 % Clicks ( 2K on 15M ) 0 % URLs ( 58 on 8M ) Switch to Ad…" at bounding box center [632, 90] width 945 height 24
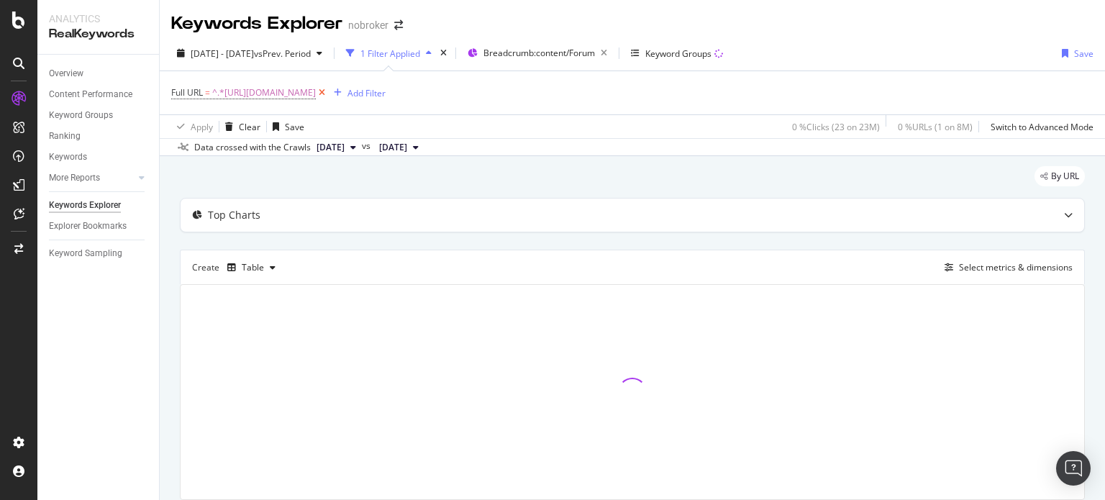
click at [328, 92] on icon at bounding box center [322, 93] width 12 height 14
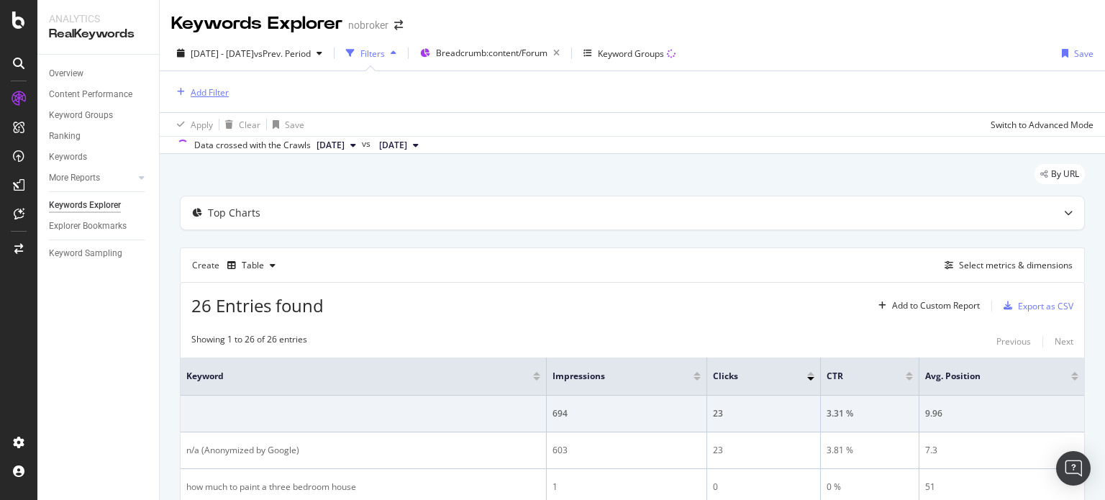
click at [206, 84] on div "Add Filter" at bounding box center [200, 92] width 58 height 16
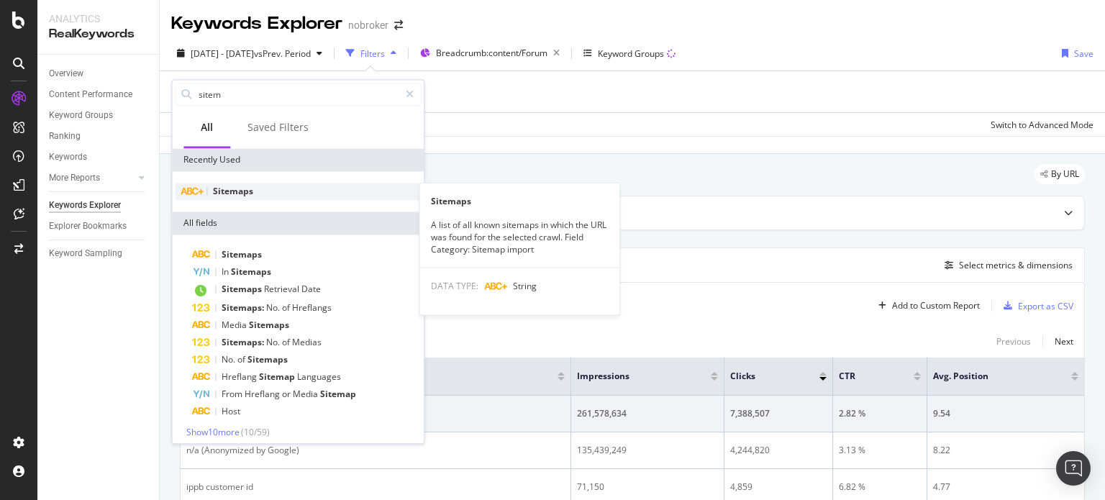
type input "sitem"
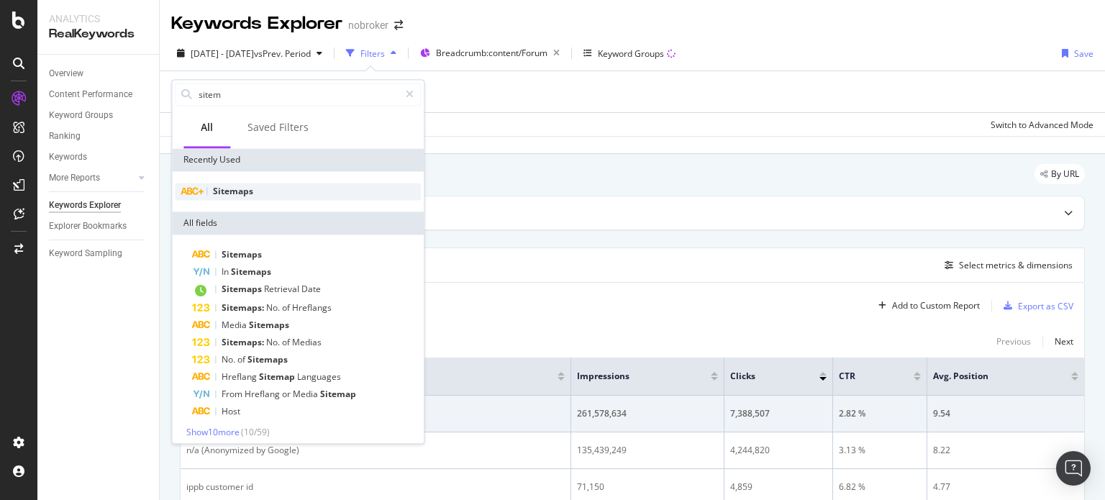
click at [231, 190] on span "Sitemaps" at bounding box center [233, 191] width 40 height 12
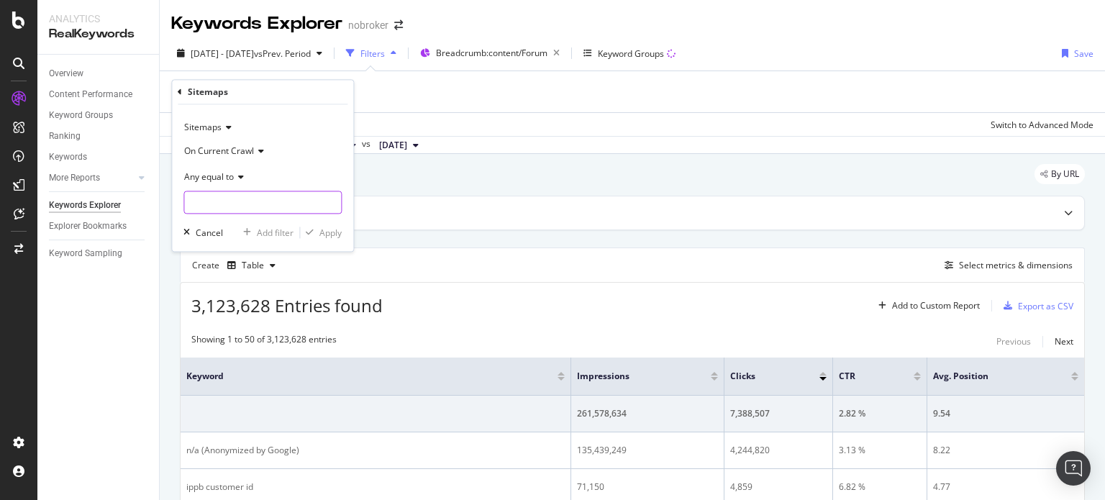
click at [242, 206] on input "text" at bounding box center [262, 202] width 157 height 23
click at [254, 206] on input "interior" at bounding box center [252, 202] width 136 height 23
type input "i"
click at [225, 198] on input "home-interior" at bounding box center [252, 202] width 136 height 23
click at [257, 198] on input "home-interior" at bounding box center [252, 202] width 136 height 23
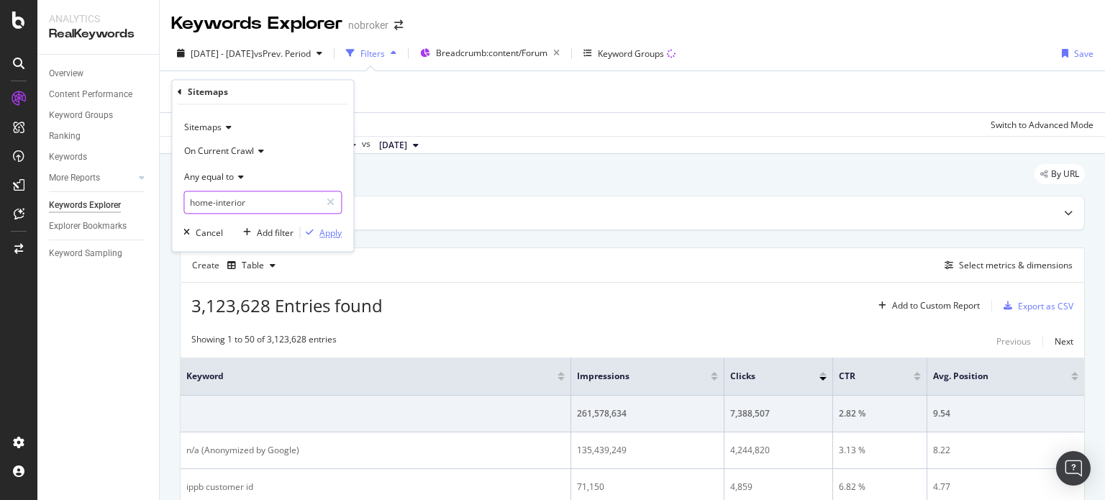
type input "home-interior"
click at [327, 234] on div "Apply" at bounding box center [330, 233] width 22 height 12
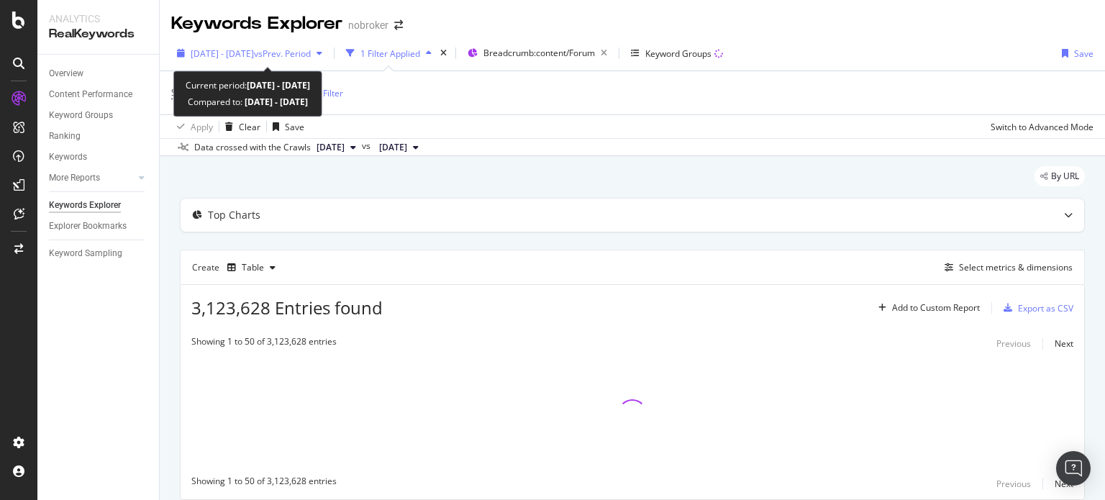
click at [237, 51] on span "[DATE] - [DATE]" at bounding box center [222, 53] width 63 height 12
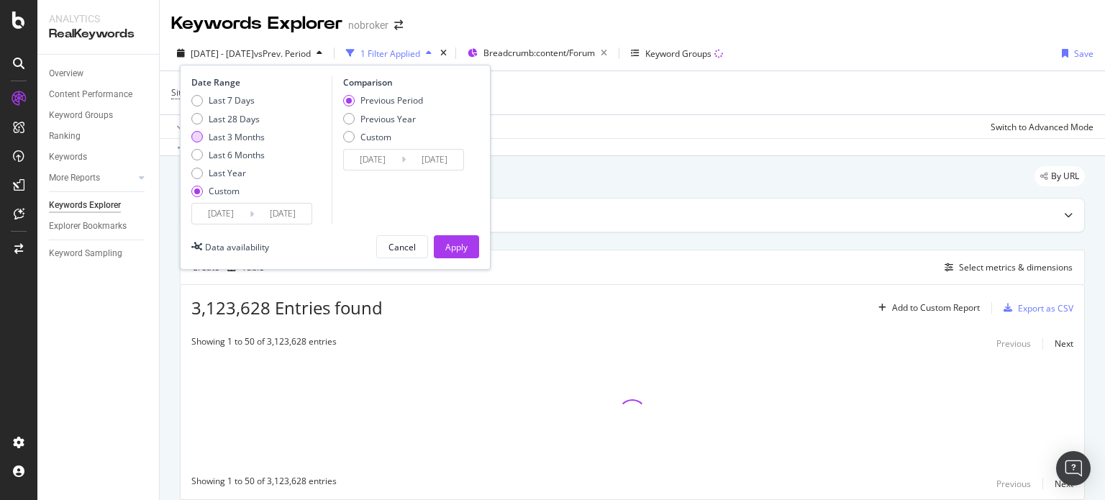
click at [244, 137] on div "Last 3 Months" at bounding box center [237, 137] width 56 height 12
type input "[DATE]"
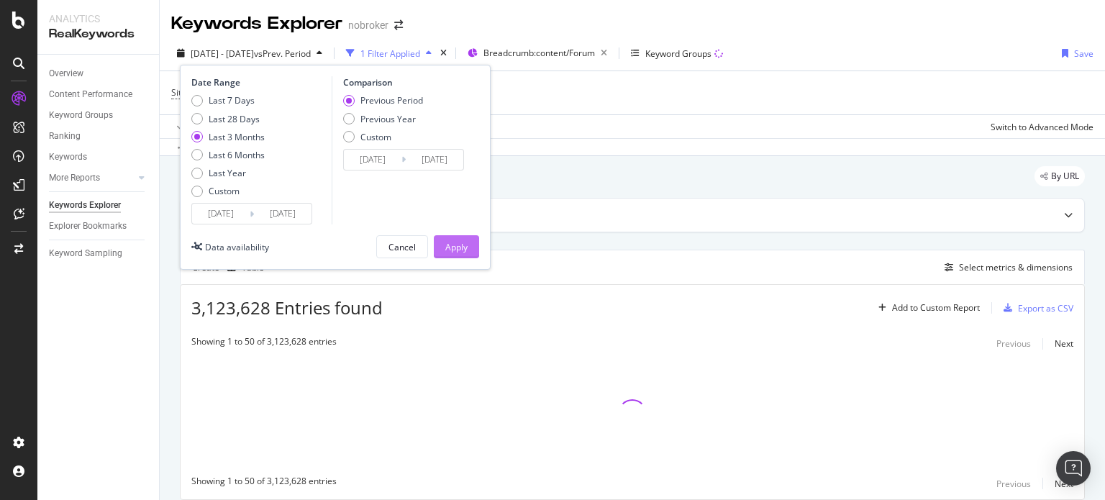
click at [460, 249] on div "Apply" at bounding box center [456, 247] width 22 height 12
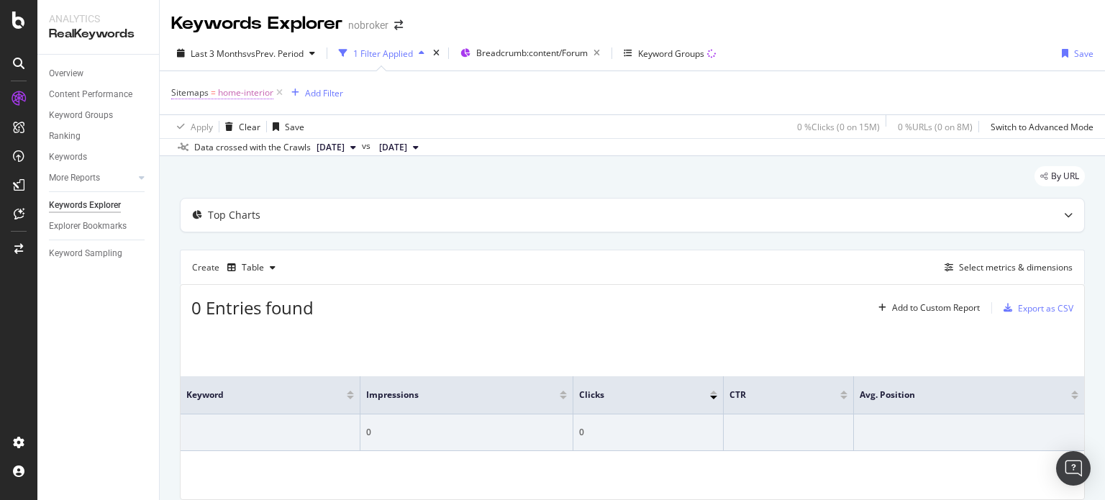
click at [247, 94] on span "home-interior" at bounding box center [245, 93] width 55 height 20
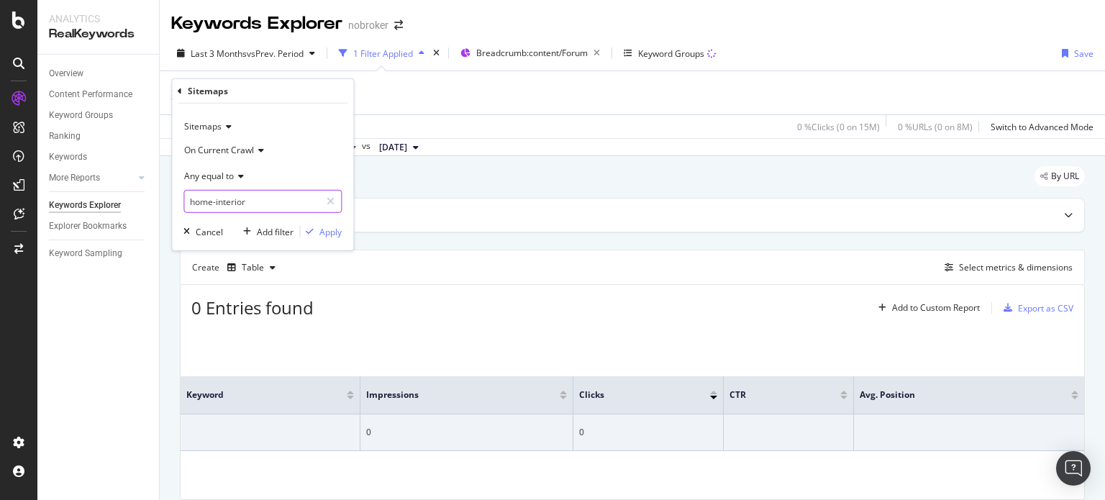
click at [250, 199] on input "home-interior" at bounding box center [252, 201] width 136 height 23
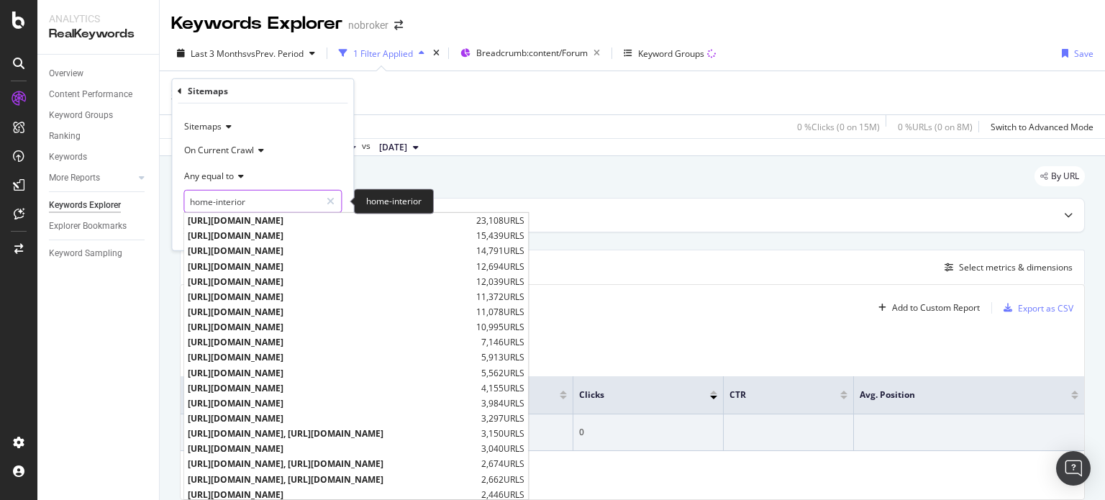
click at [277, 199] on input "home-interior" at bounding box center [252, 201] width 136 height 23
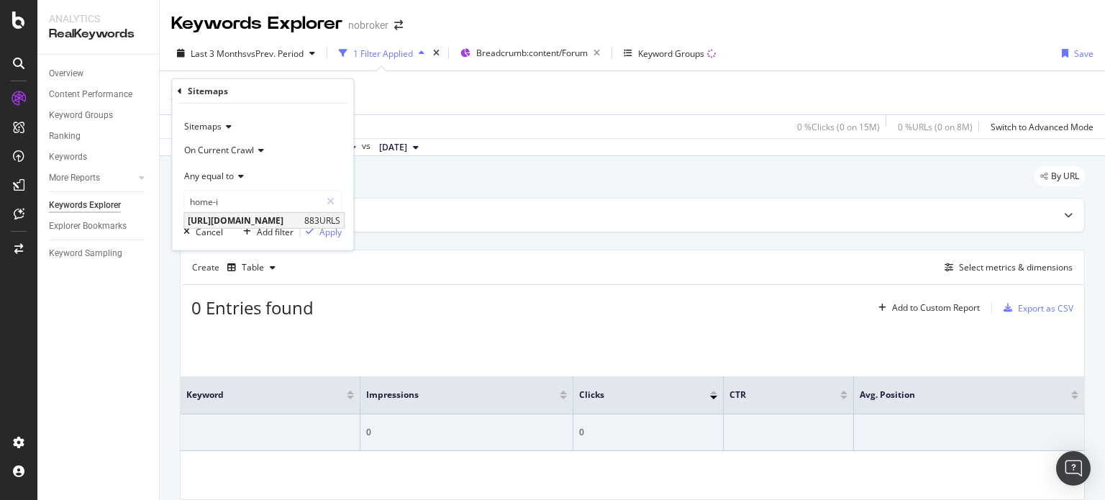
click at [301, 216] on span "[URL][DOMAIN_NAME]" at bounding box center [244, 220] width 113 height 12
type input "[URL][DOMAIN_NAME]"
click at [322, 230] on div "Apply" at bounding box center [330, 231] width 22 height 12
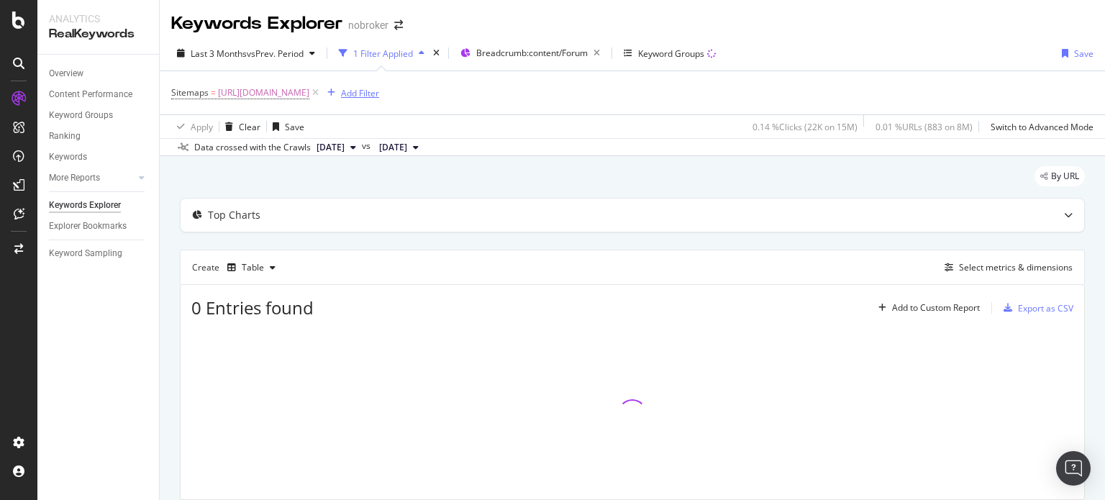
click at [379, 91] on div "Add Filter" at bounding box center [360, 93] width 38 height 12
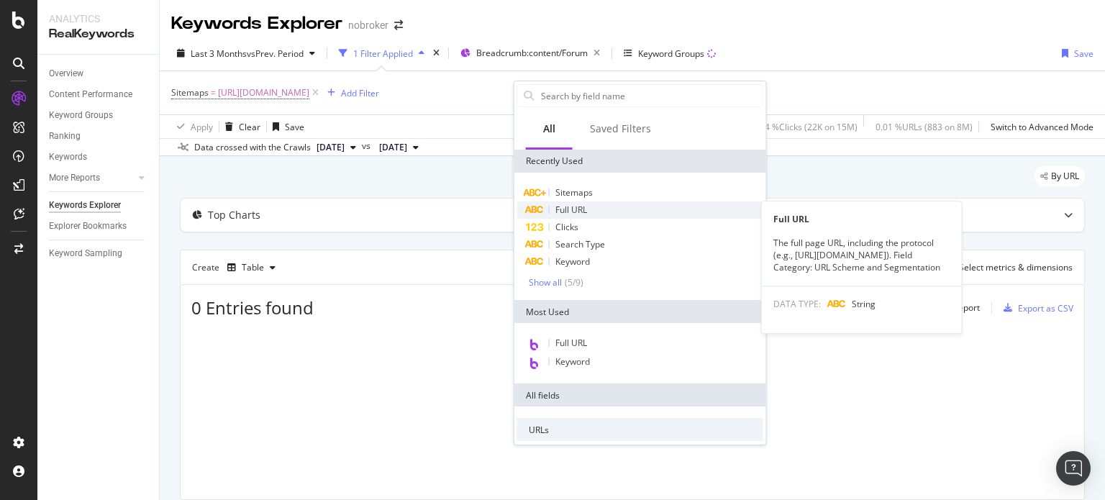
click at [560, 212] on span "Full URL" at bounding box center [571, 210] width 32 height 12
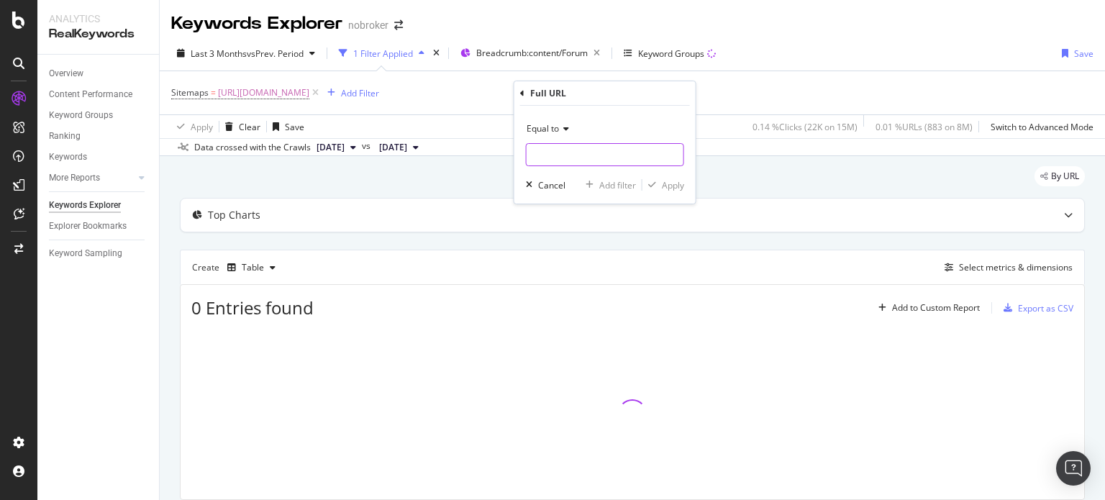
click at [535, 150] on input "text" at bounding box center [605, 154] width 157 height 23
type input "modular"
click at [676, 188] on div "Apply" at bounding box center [673, 185] width 22 height 12
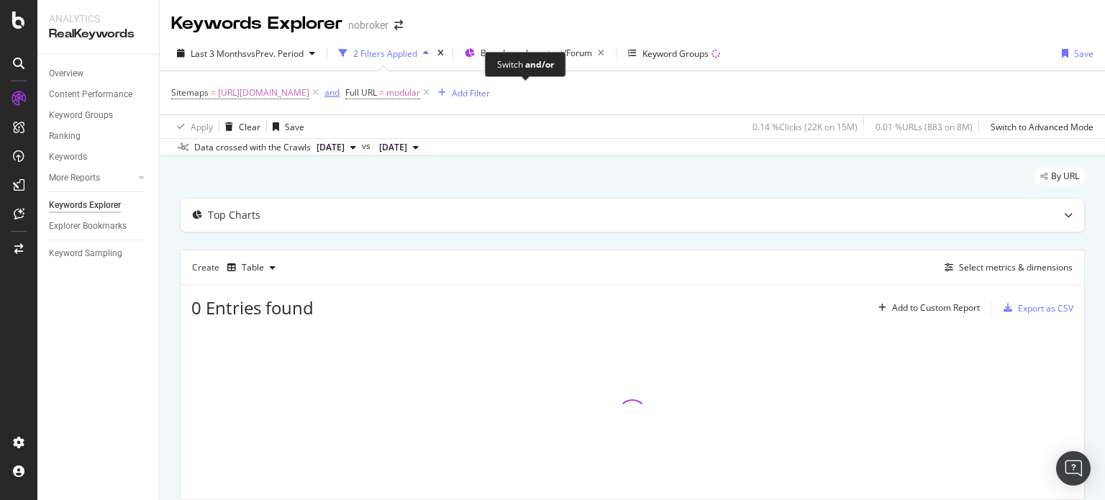
click at [340, 95] on div "and" at bounding box center [331, 92] width 15 height 12
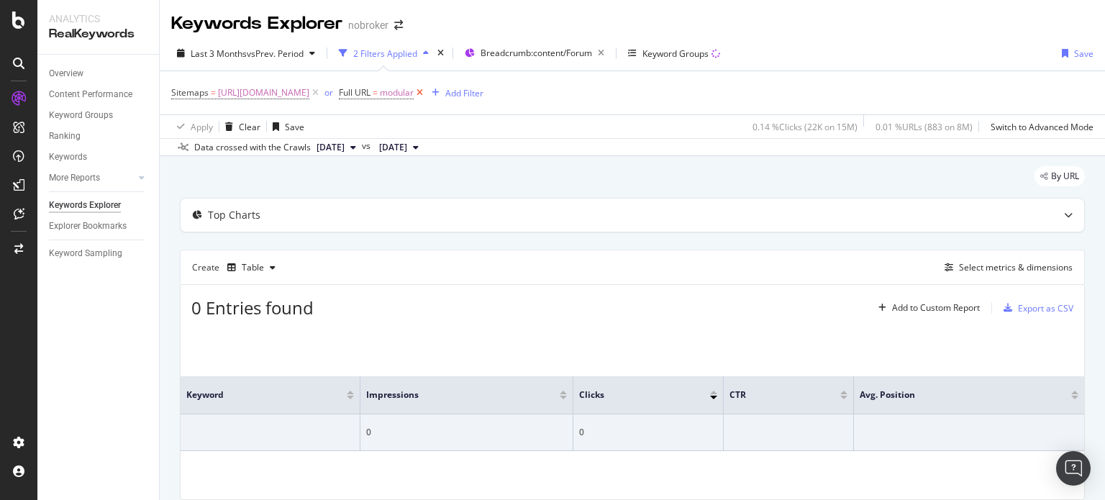
click at [426, 93] on icon at bounding box center [420, 93] width 12 height 14
click at [970, 267] on div "Select metrics & dimensions" at bounding box center [1016, 267] width 114 height 12
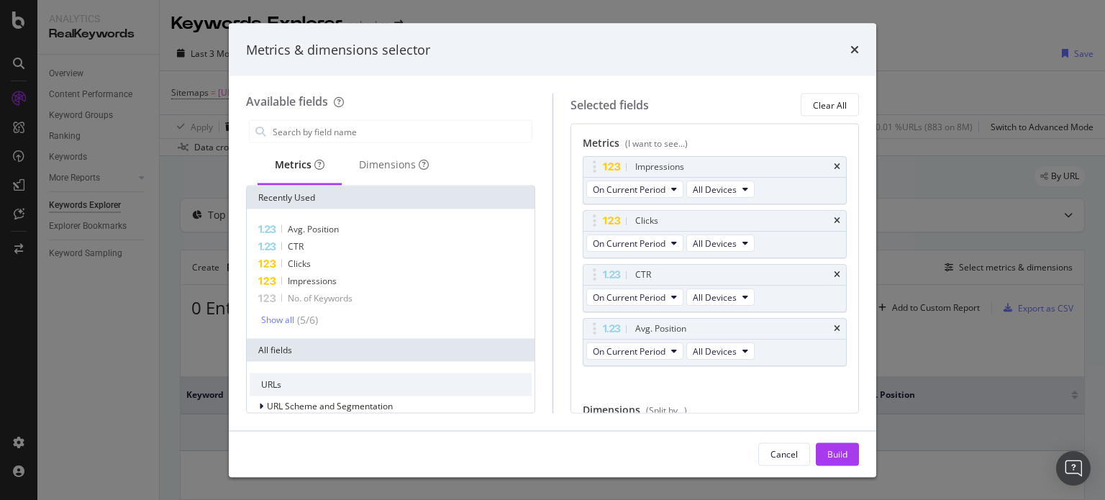
scroll to position [78, 0]
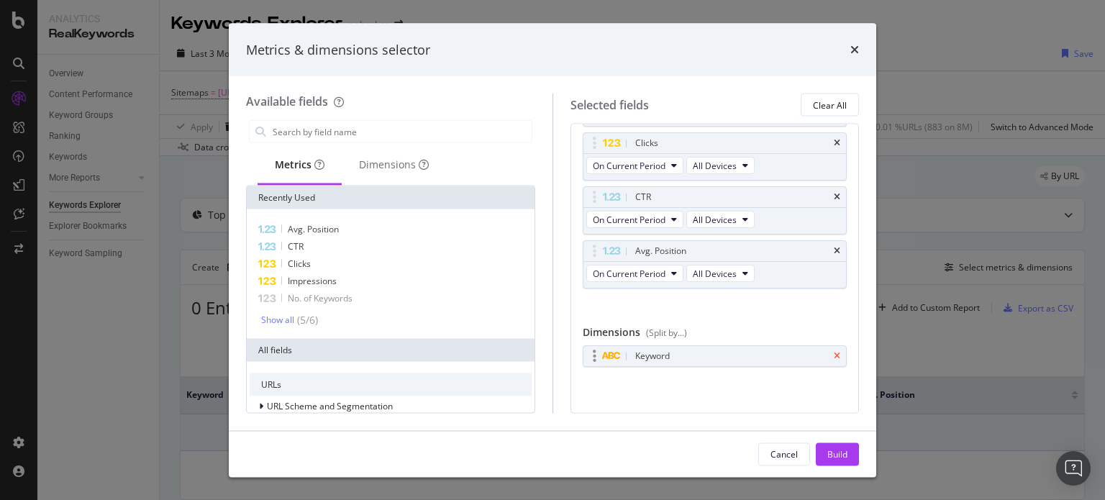
click at [834, 353] on icon "times" at bounding box center [837, 356] width 6 height 9
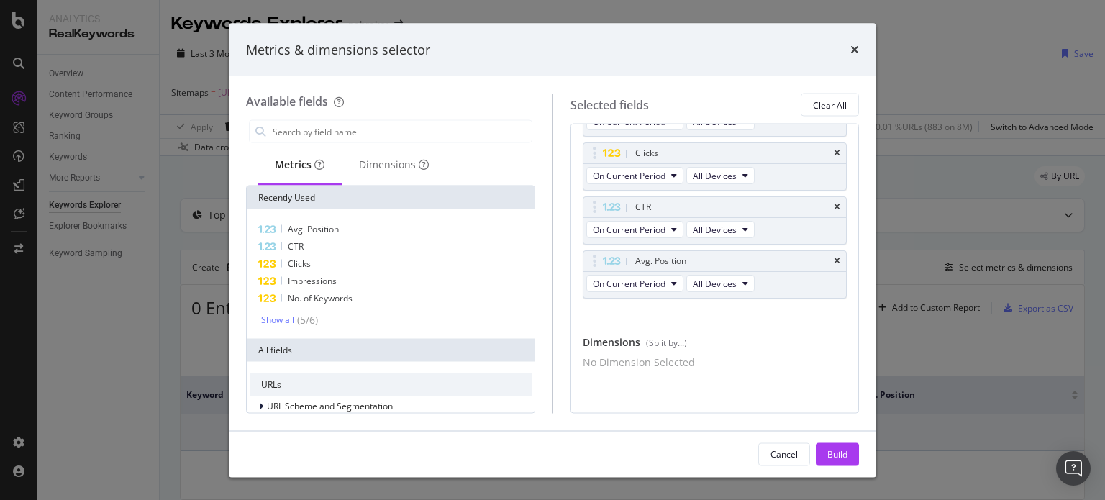
scroll to position [74, 0]
click at [375, 170] on div "Dimensions" at bounding box center [394, 165] width 70 height 14
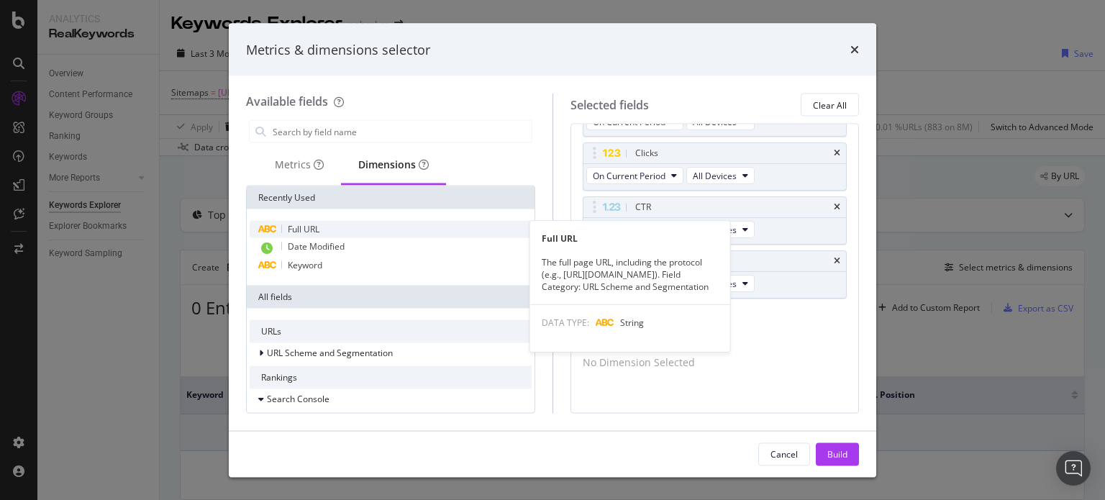
click at [318, 233] on span "Full URL" at bounding box center [304, 229] width 32 height 12
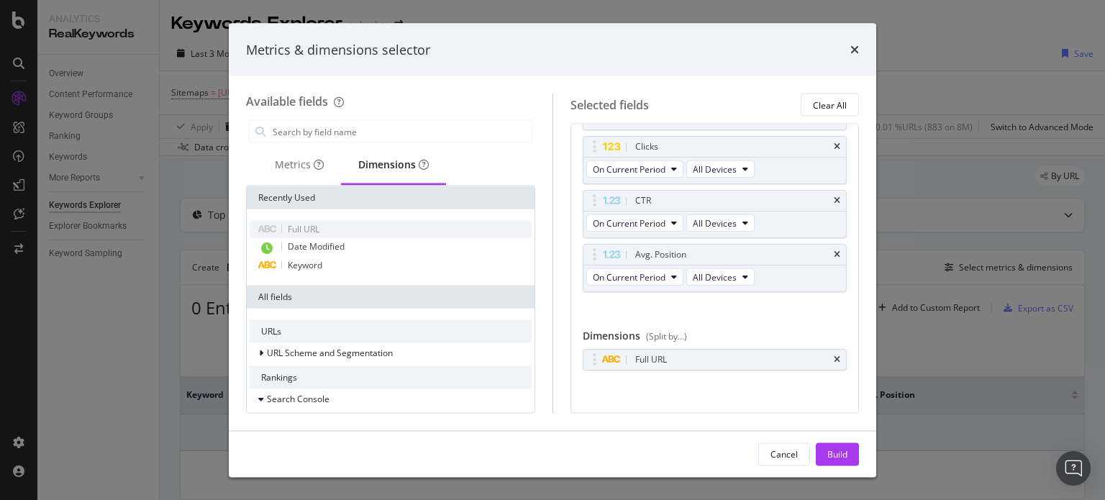
scroll to position [78, 0]
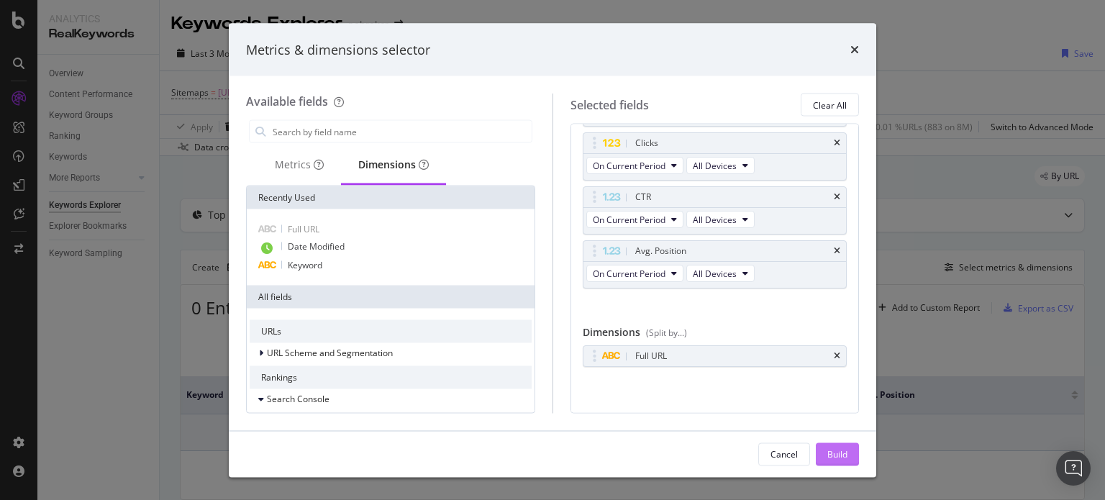
click at [845, 450] on div "Build" at bounding box center [837, 453] width 20 height 12
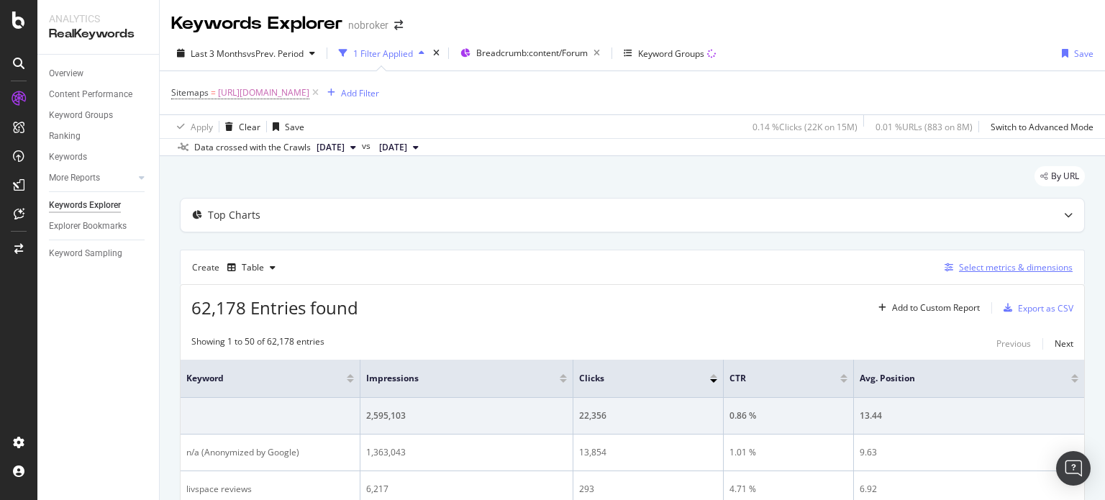
click at [989, 267] on div "Select metrics & dimensions" at bounding box center [1016, 267] width 114 height 12
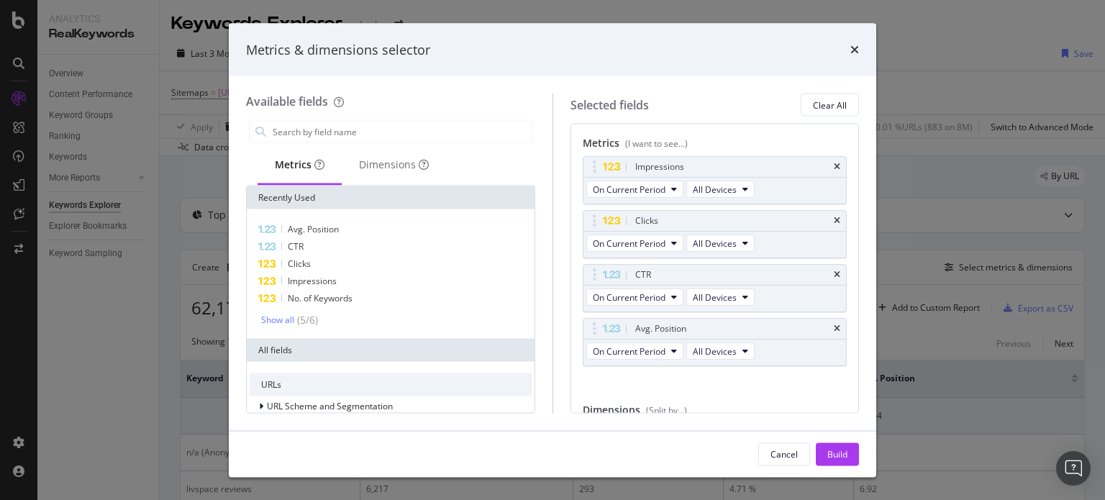
scroll to position [78, 0]
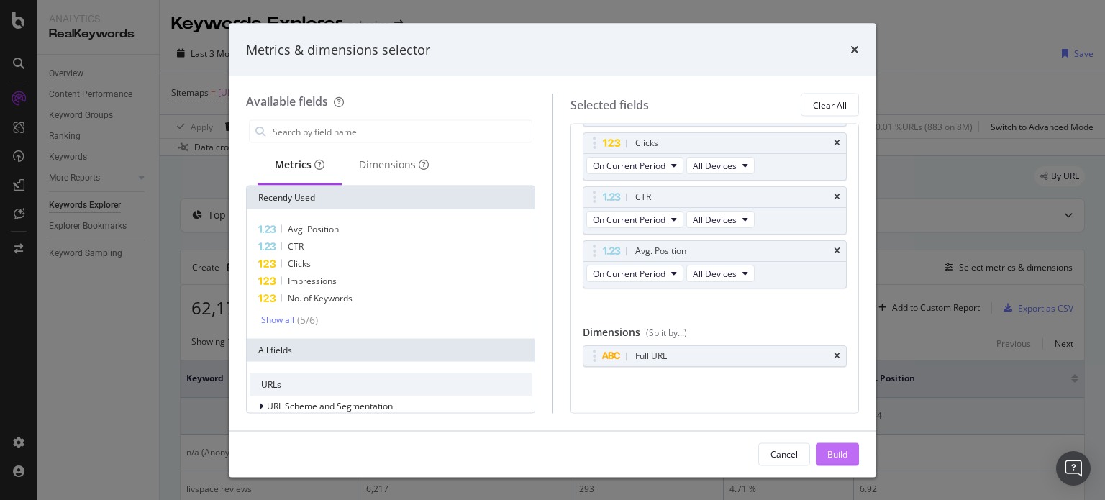
click at [832, 452] on div "Build" at bounding box center [837, 453] width 20 height 12
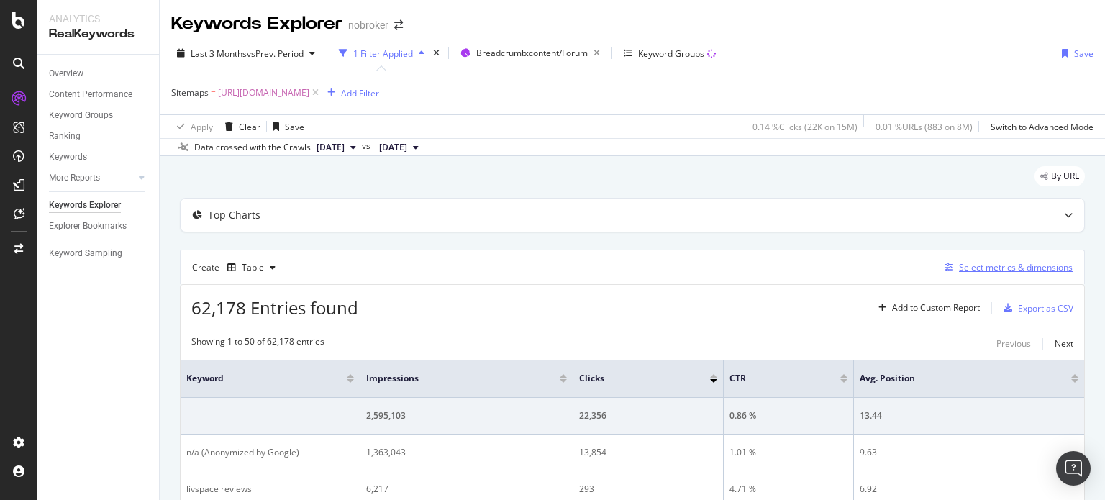
click at [975, 271] on div "Select metrics & dimensions" at bounding box center [1016, 267] width 114 height 12
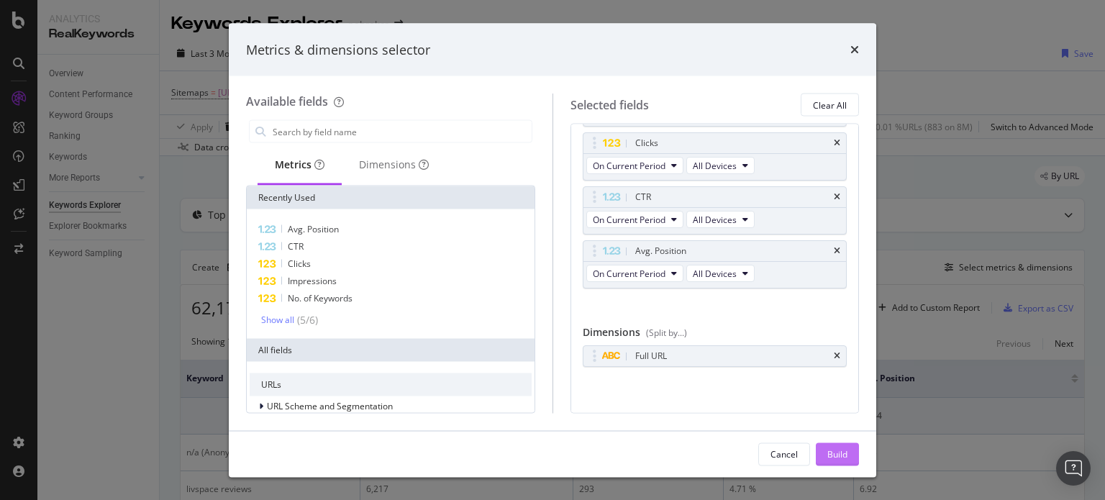
click at [827, 451] on div "Build" at bounding box center [837, 453] width 20 height 12
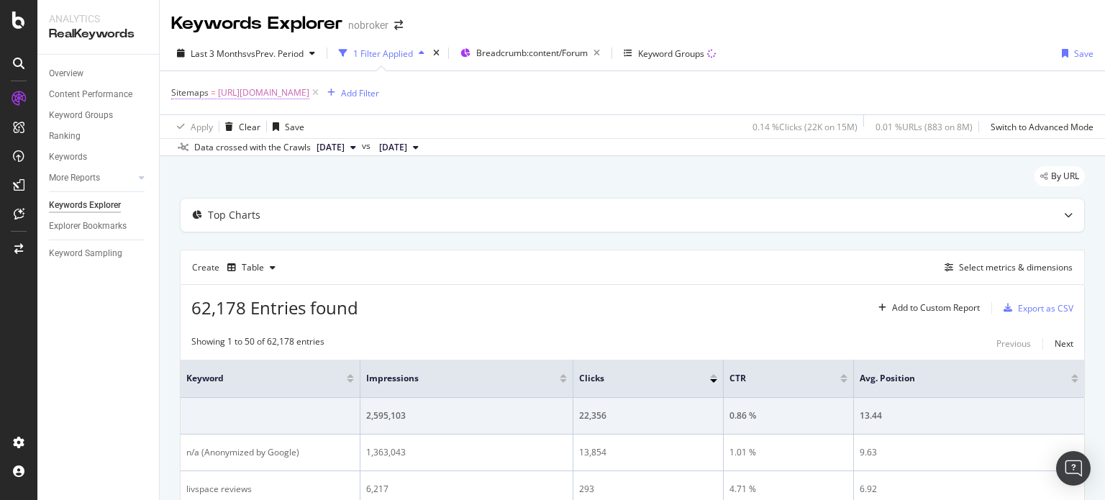
click at [309, 92] on span "[URL][DOMAIN_NAME]" at bounding box center [263, 93] width 91 height 20
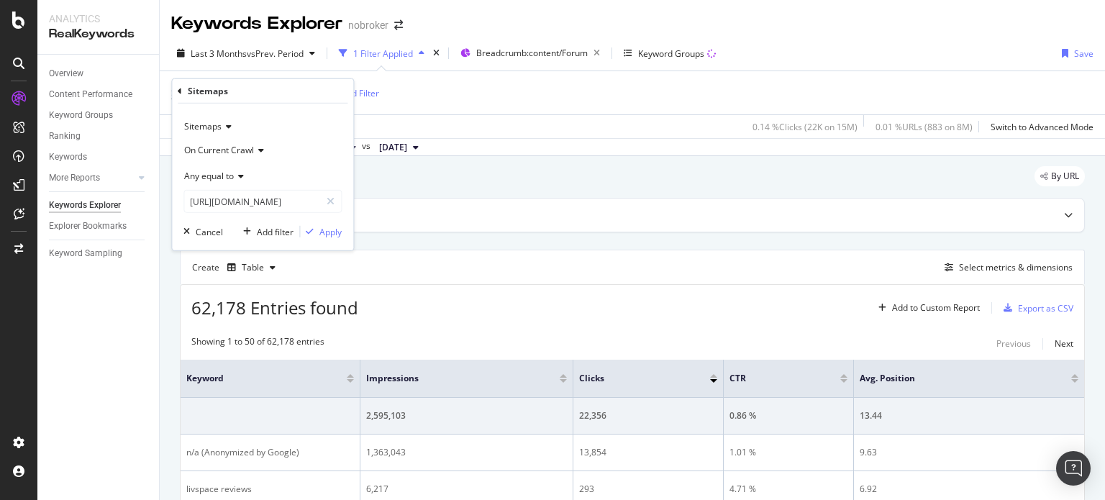
click at [345, 147] on span "[DATE]" at bounding box center [330, 147] width 28 height 13
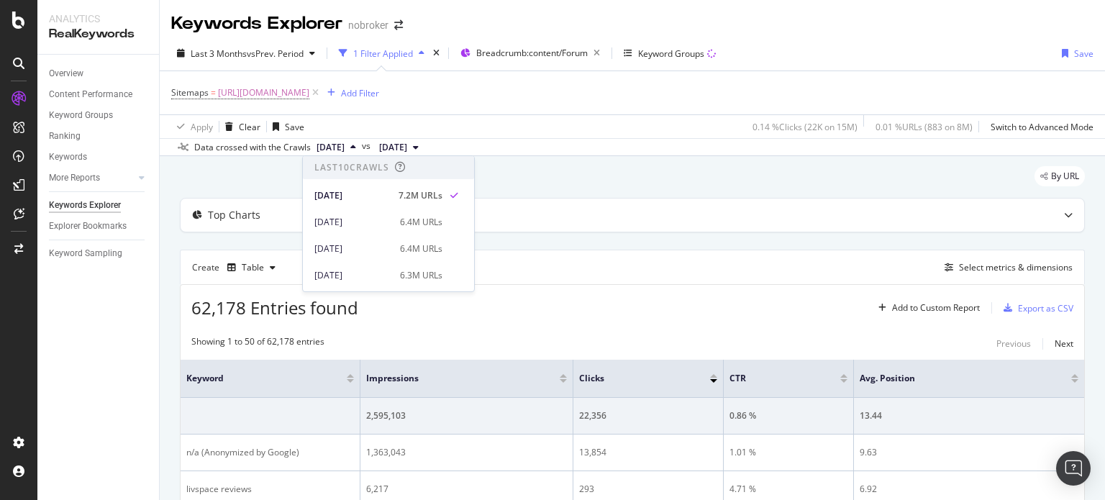
click at [351, 206] on div "[DATE] 6.4M URLs" at bounding box center [388, 219] width 171 height 27
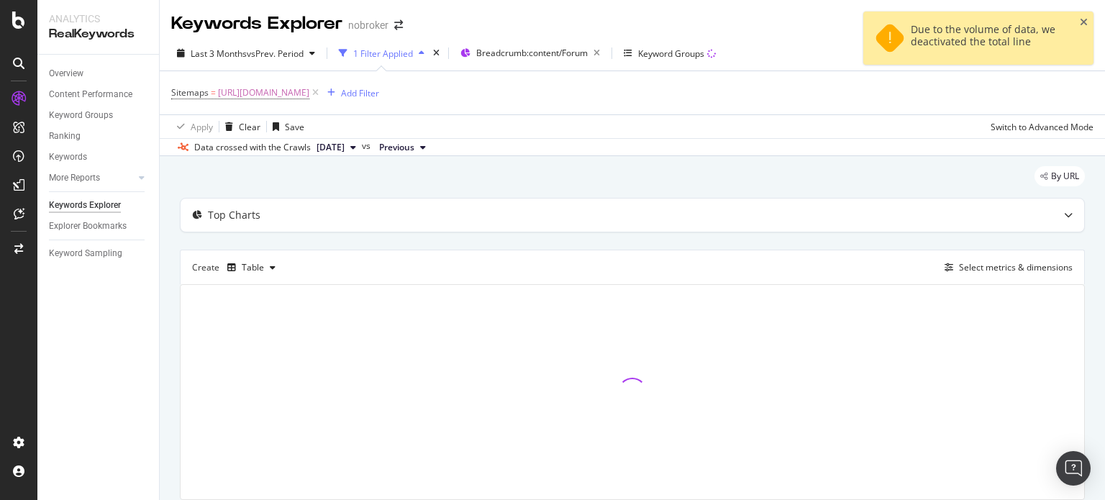
click at [337, 141] on span "[DATE]" at bounding box center [330, 147] width 28 height 13
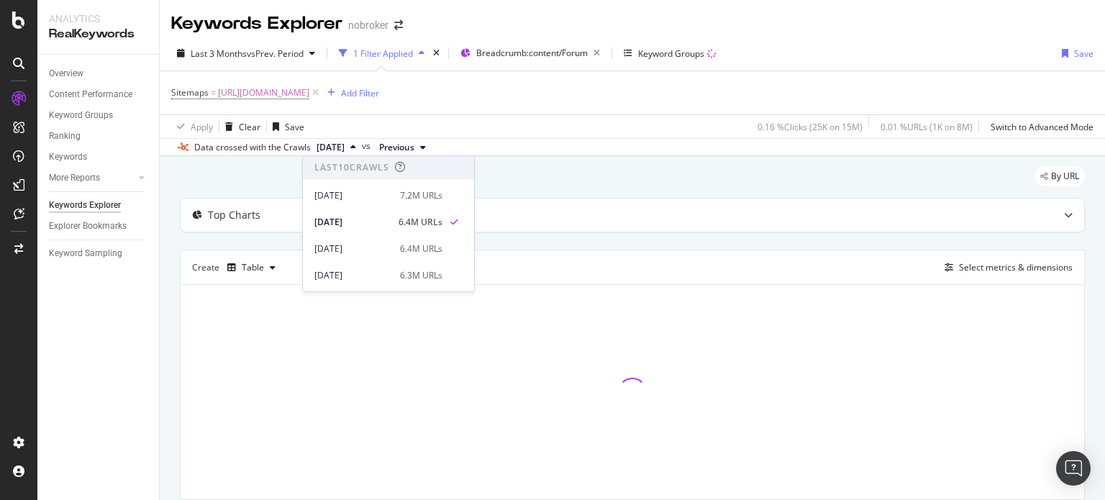
click at [536, 184] on div "By URL" at bounding box center [632, 182] width 905 height 32
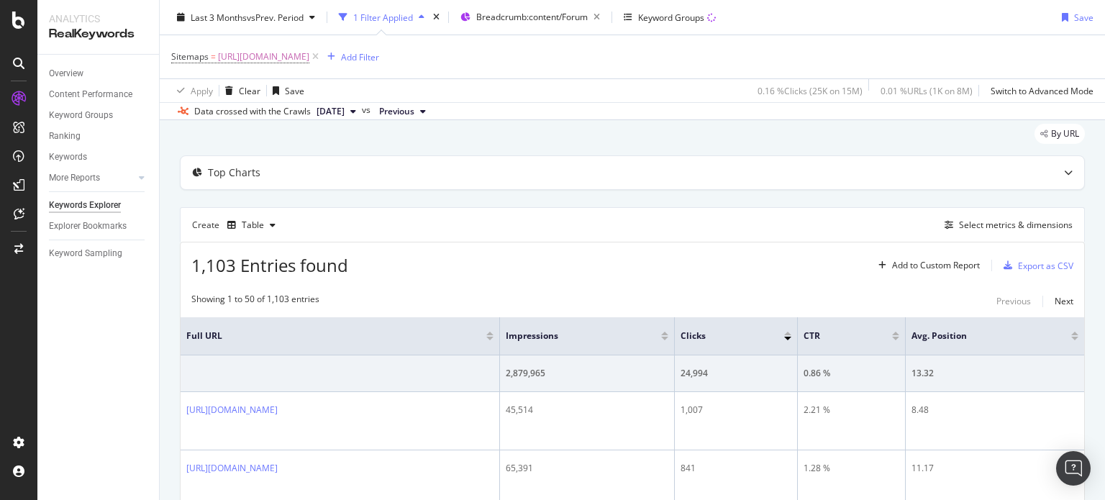
scroll to position [48, 0]
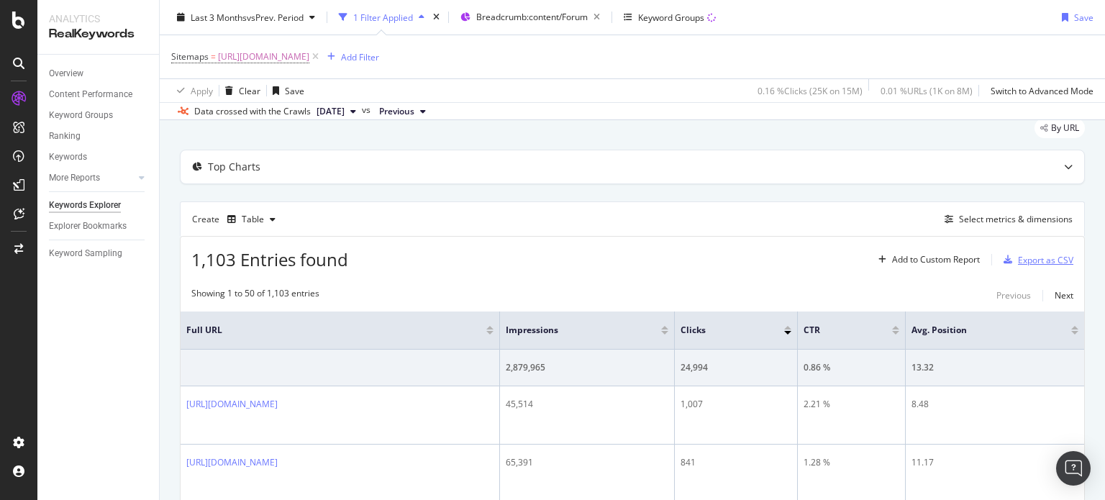
click at [1019, 255] on div "Export as CSV" at bounding box center [1045, 260] width 55 height 12
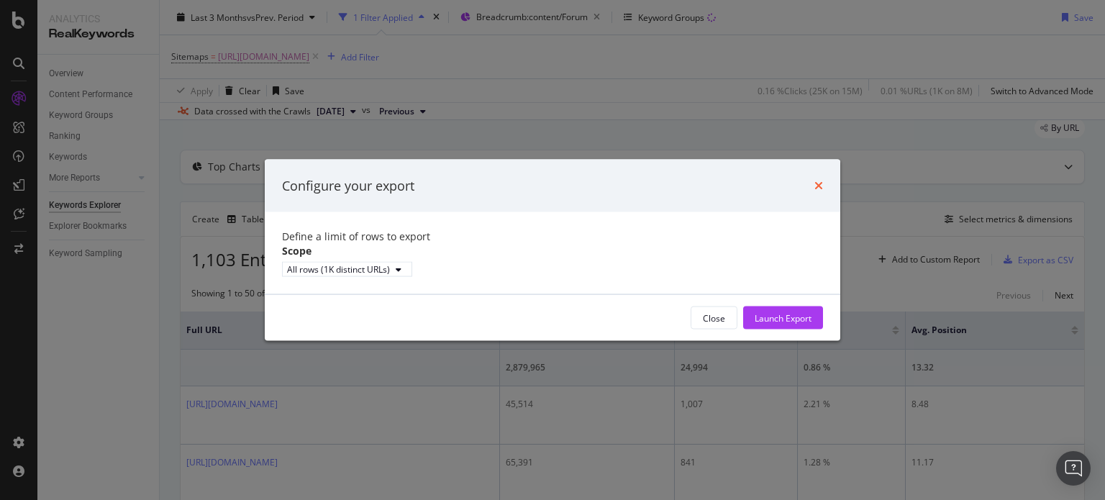
click at [818, 180] on icon "times" at bounding box center [818, 186] width 9 height 12
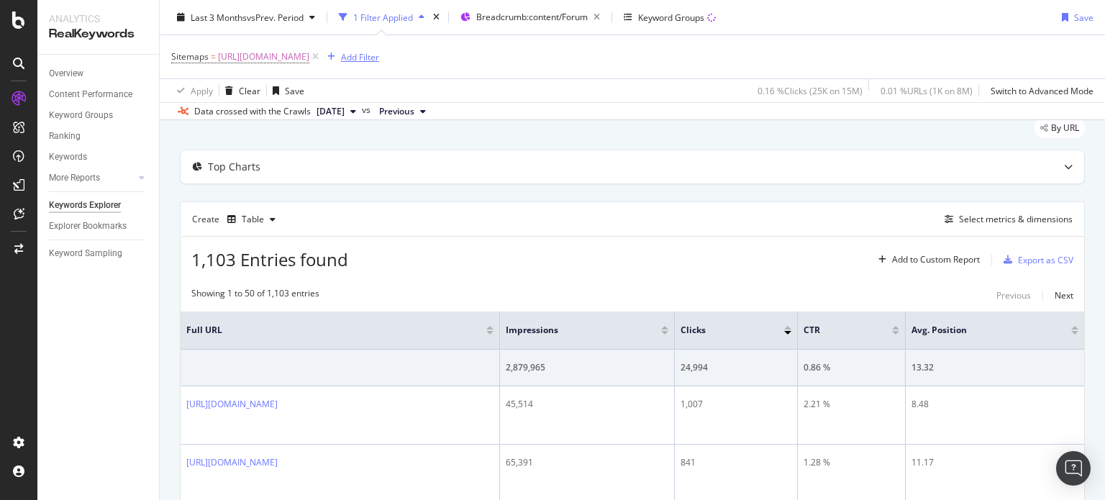
click at [379, 55] on div "Add Filter" at bounding box center [360, 56] width 38 height 12
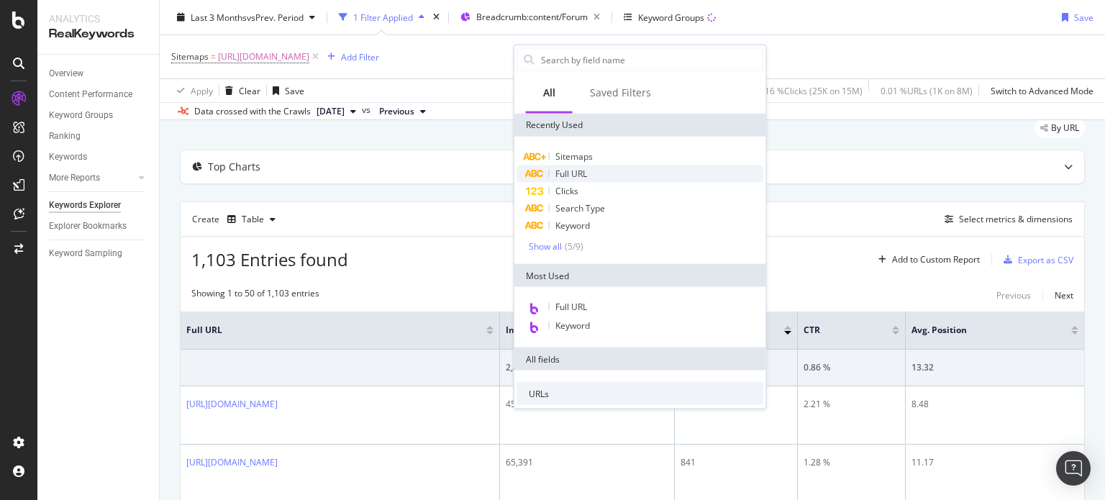
click at [576, 175] on span "Full URL" at bounding box center [571, 174] width 32 height 12
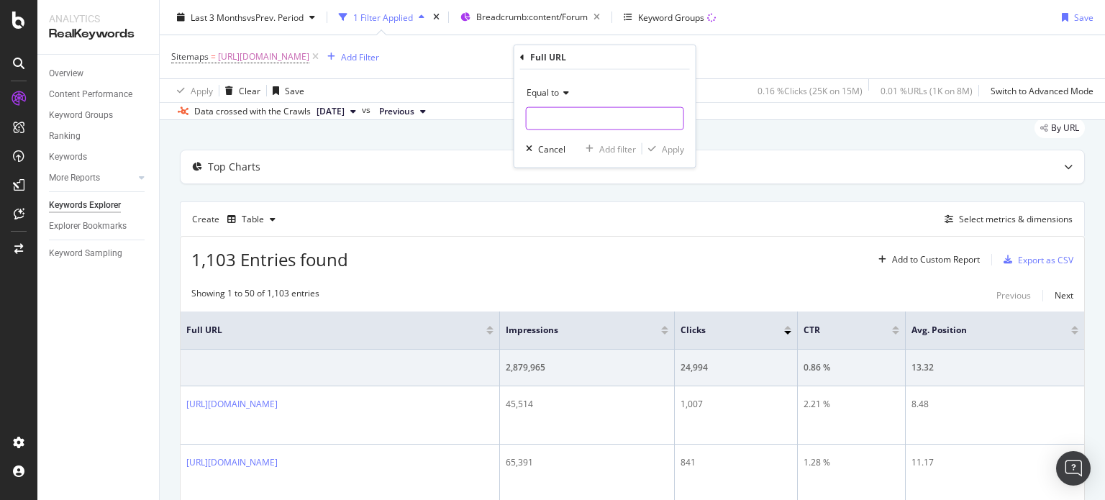
click at [537, 115] on input "text" at bounding box center [605, 118] width 157 height 23
click at [539, 91] on span "Equal to" at bounding box center [543, 92] width 32 height 12
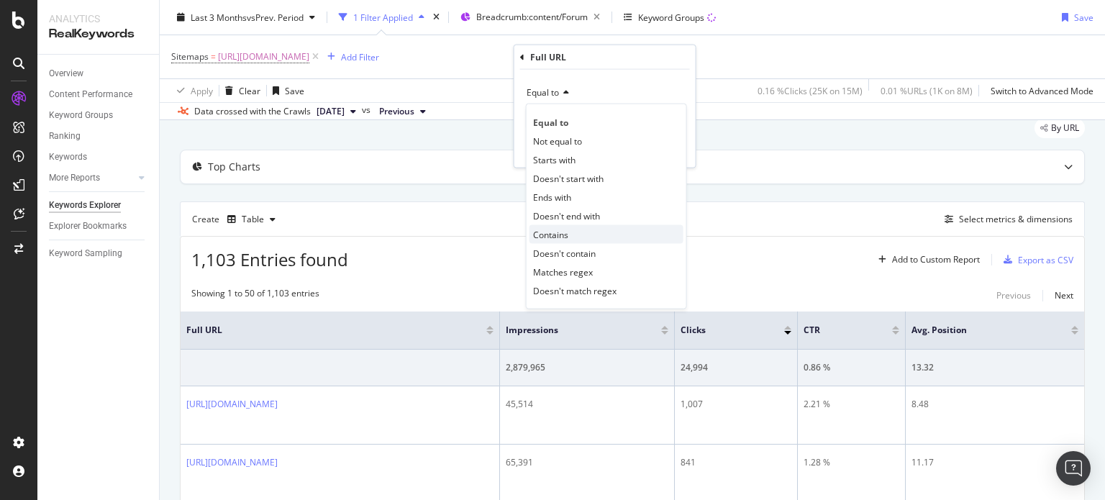
click at [561, 231] on span "Contains" at bounding box center [550, 234] width 35 height 12
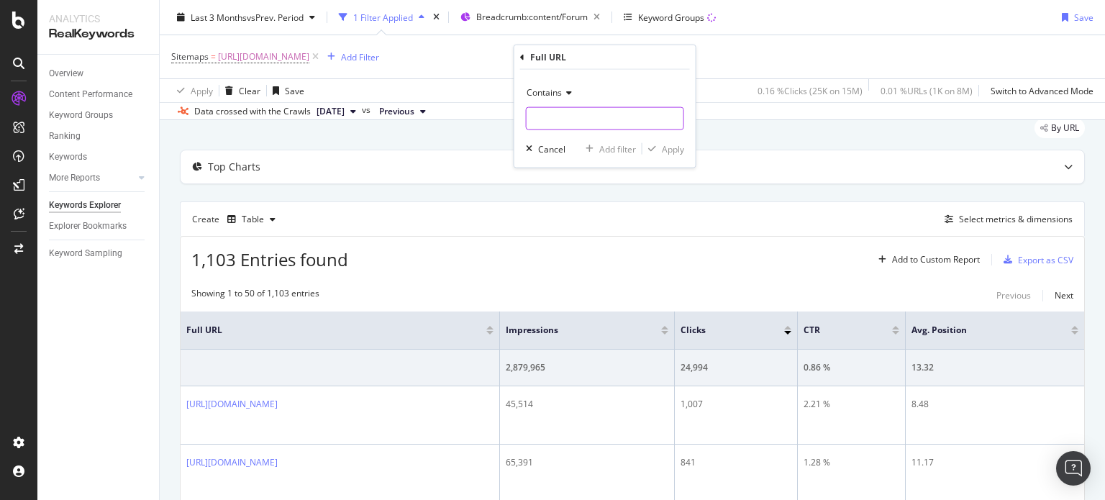
click at [571, 124] on input "text" at bounding box center [605, 118] width 157 height 23
type input "modular"
click at [662, 146] on div "Apply" at bounding box center [673, 148] width 22 height 12
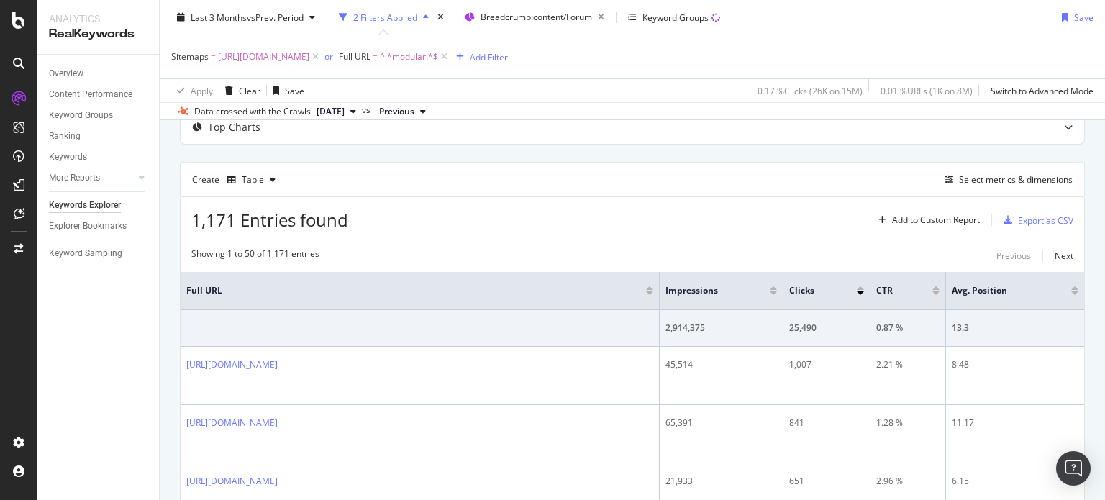
scroll to position [40, 0]
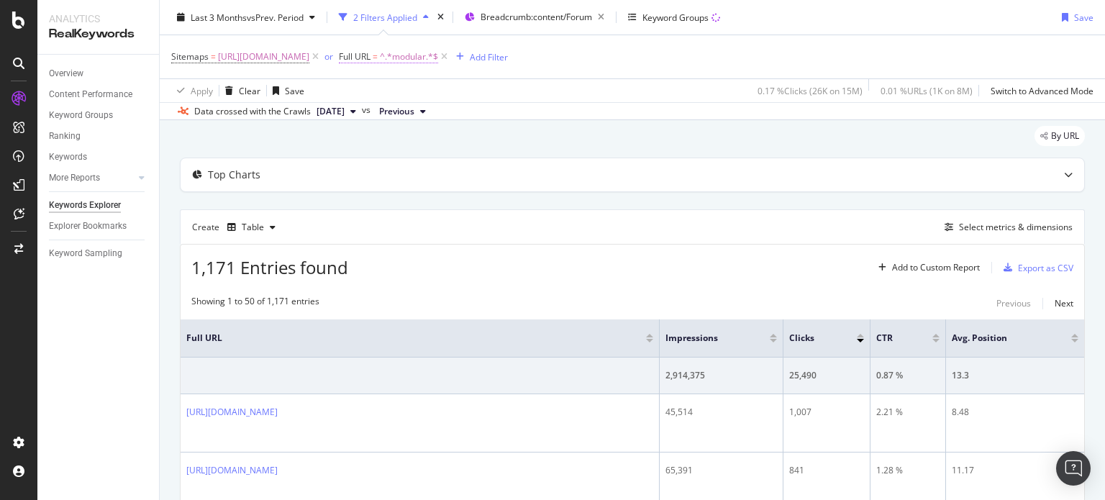
click at [438, 53] on span "^.*modular.*$" at bounding box center [409, 57] width 58 height 20
click at [688, 145] on div "Apply" at bounding box center [690, 146] width 22 height 12
click at [345, 109] on span "[DATE]" at bounding box center [330, 111] width 28 height 13
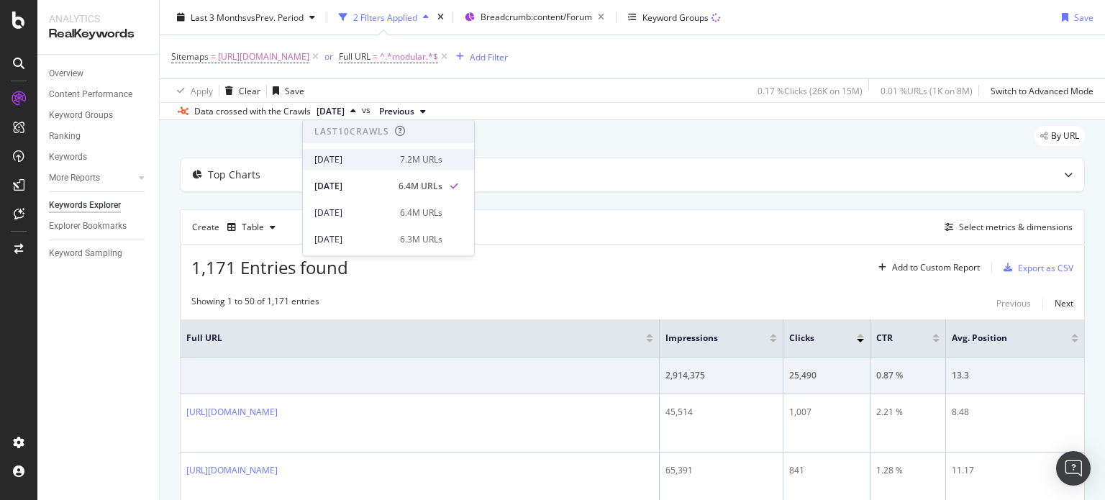
click at [364, 158] on div "[DATE]" at bounding box center [352, 159] width 77 height 13
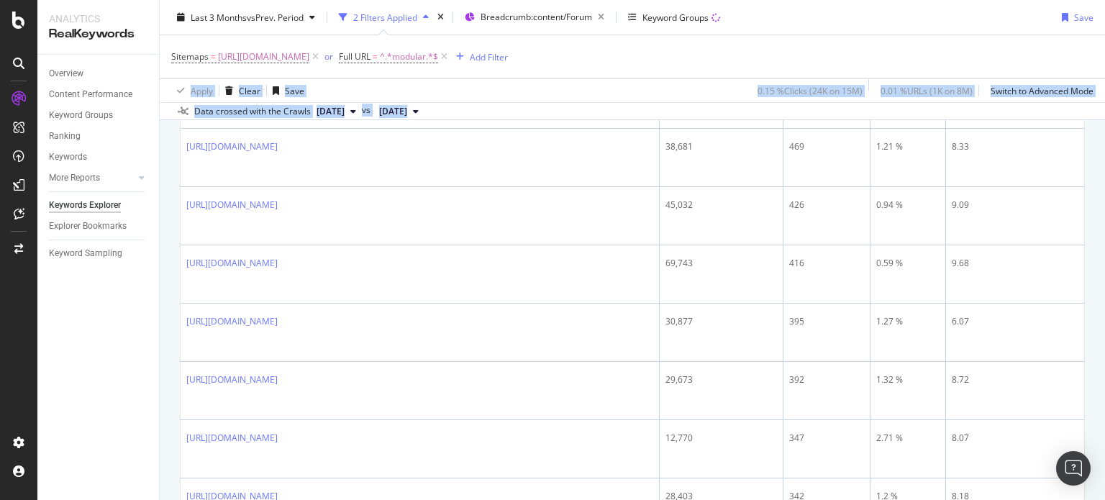
scroll to position [818, 0]
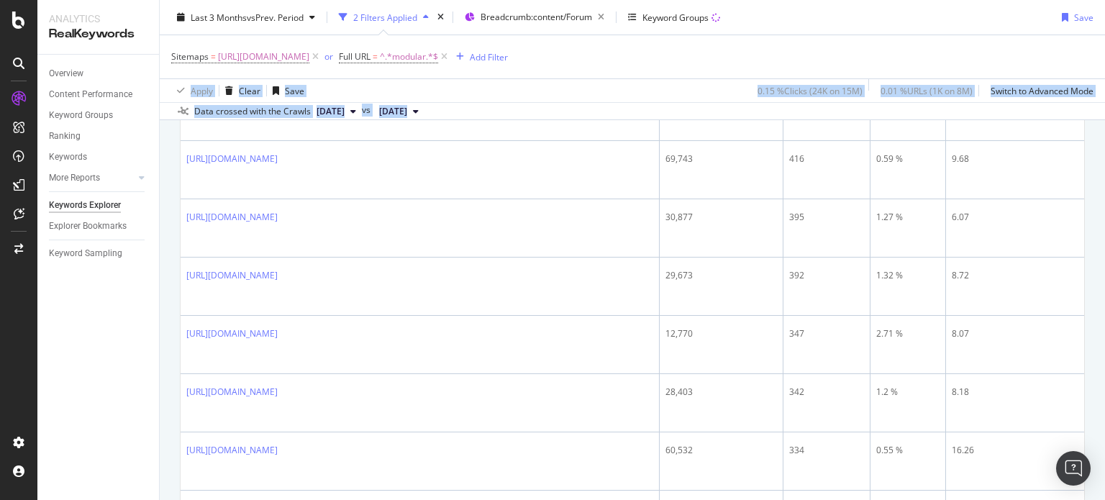
drag, startPoint x: 1104, startPoint y: 68, endPoint x: 1104, endPoint y: 227, distance: 158.2
click at [1104, 227] on div "Keywords Explorer nobroker Last 3 Months vs Prev. Period 2 Filters Applied Brea…" at bounding box center [632, 250] width 945 height 500
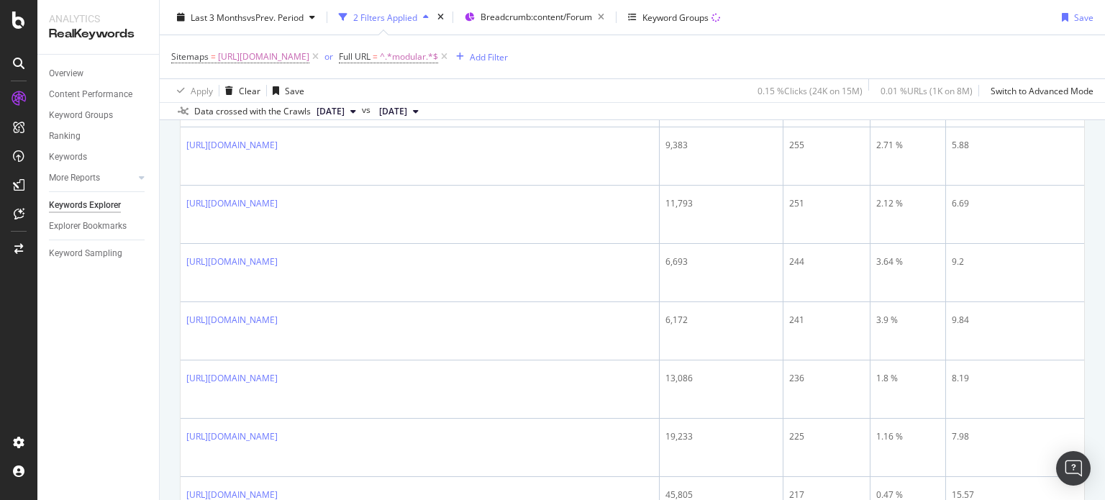
scroll to position [1576, 0]
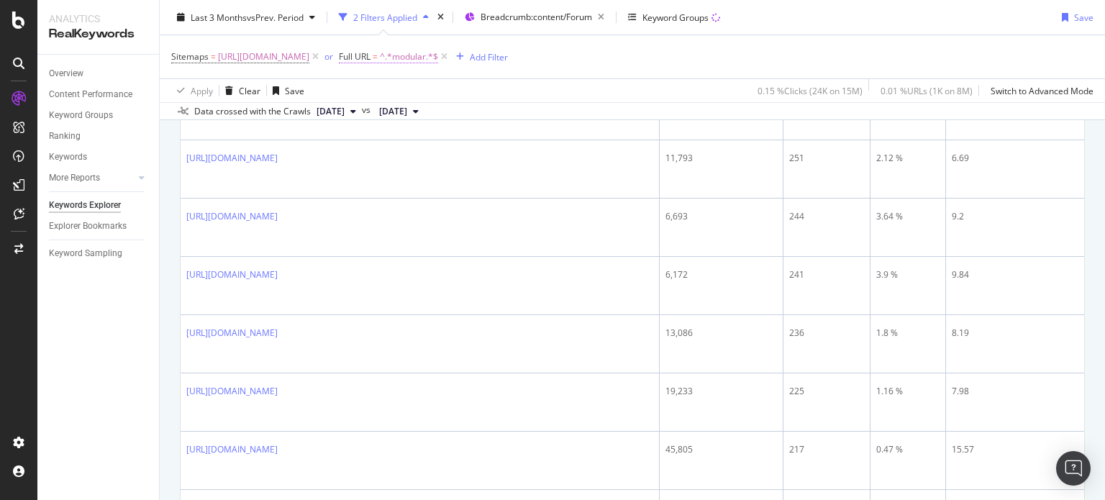
click at [438, 52] on span "^.*modular.*$" at bounding box center [409, 57] width 58 height 20
click at [573, 96] on div "Contains" at bounding box center [622, 90] width 158 height 23
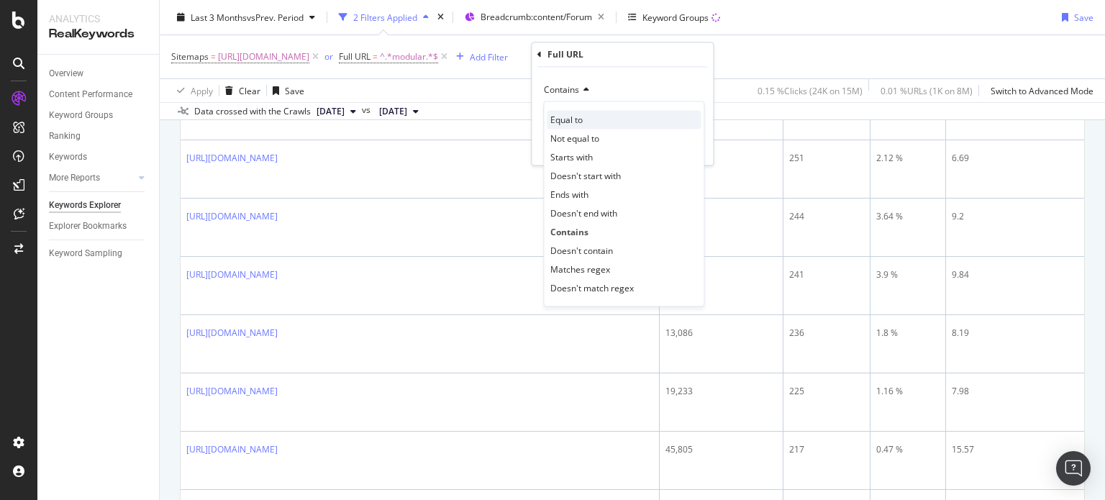
click at [573, 115] on span "Equal to" at bounding box center [566, 120] width 32 height 12
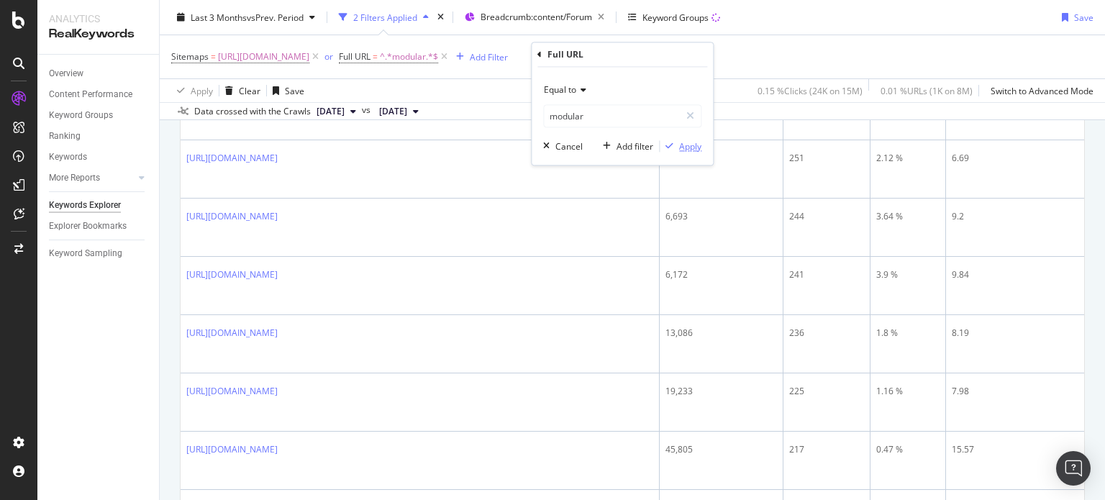
click at [688, 143] on div "Apply" at bounding box center [690, 146] width 22 height 12
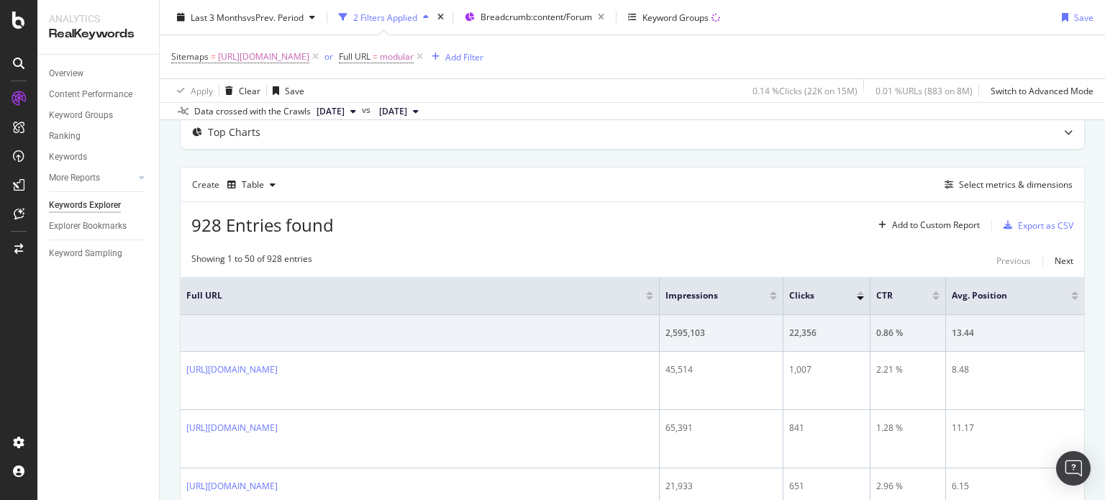
scroll to position [77, 0]
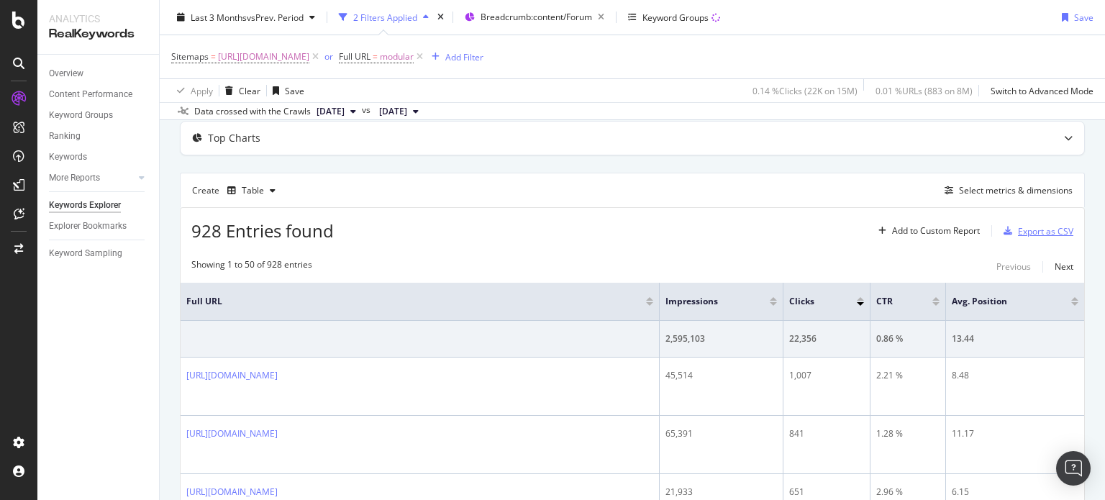
click at [1028, 234] on div "Export as CSV" at bounding box center [1045, 231] width 55 height 12
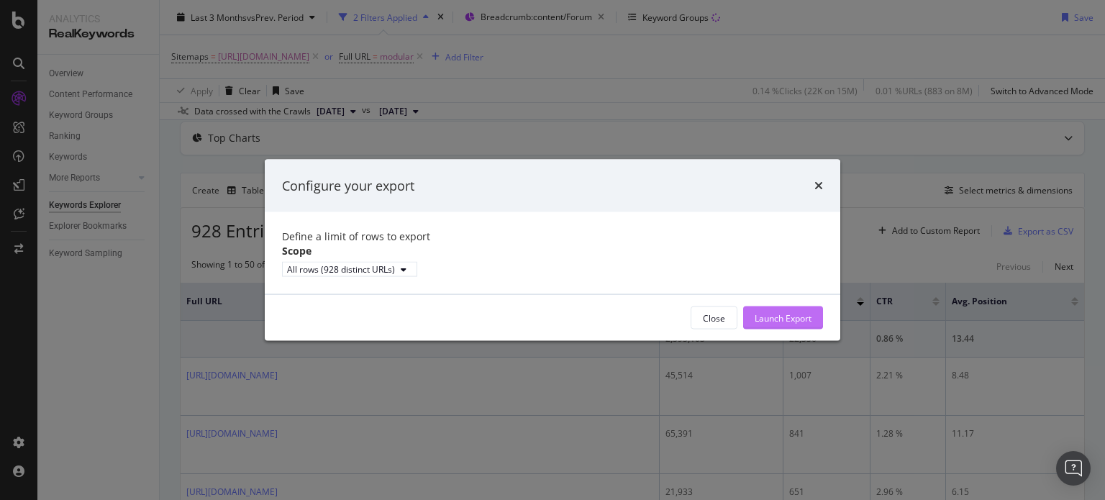
click at [794, 324] on div "Launch Export" at bounding box center [783, 317] width 57 height 12
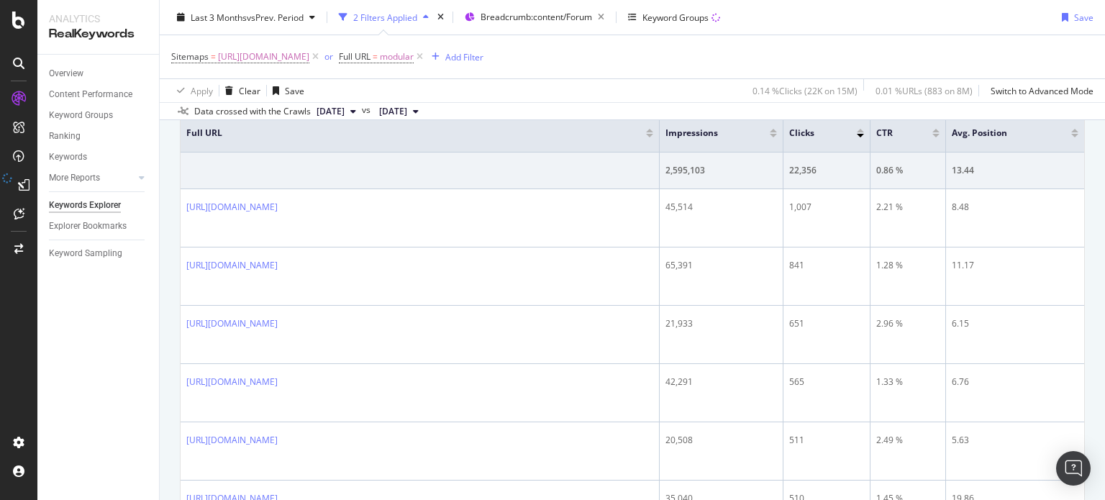
scroll to position [248, 0]
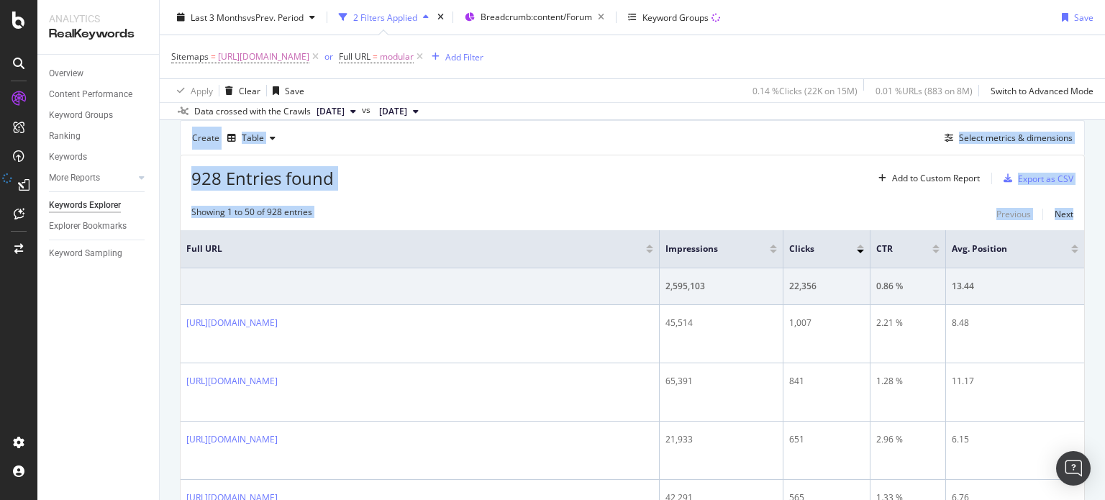
scroll to position [111, 0]
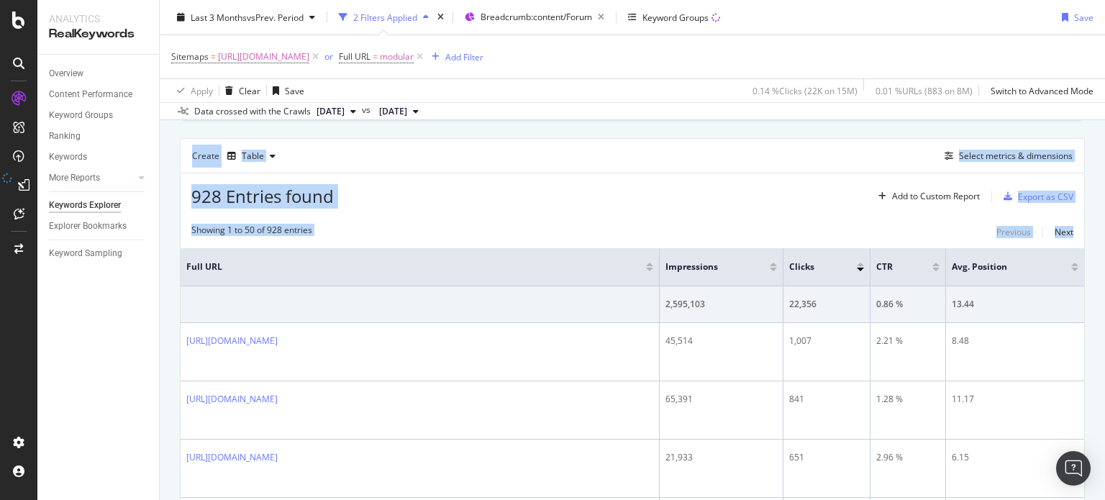
drag, startPoint x: 1104, startPoint y: 103, endPoint x: 1102, endPoint y: 77, distance: 26.0
click at [1102, 77] on div "Keywords Explorer nobroker Last 3 Months vs Prev. Period 2 Filters Applied Brea…" at bounding box center [632, 250] width 945 height 500
click at [767, 183] on div "928 Entries found Add to Custom Report Export as CSV" at bounding box center [632, 190] width 903 height 35
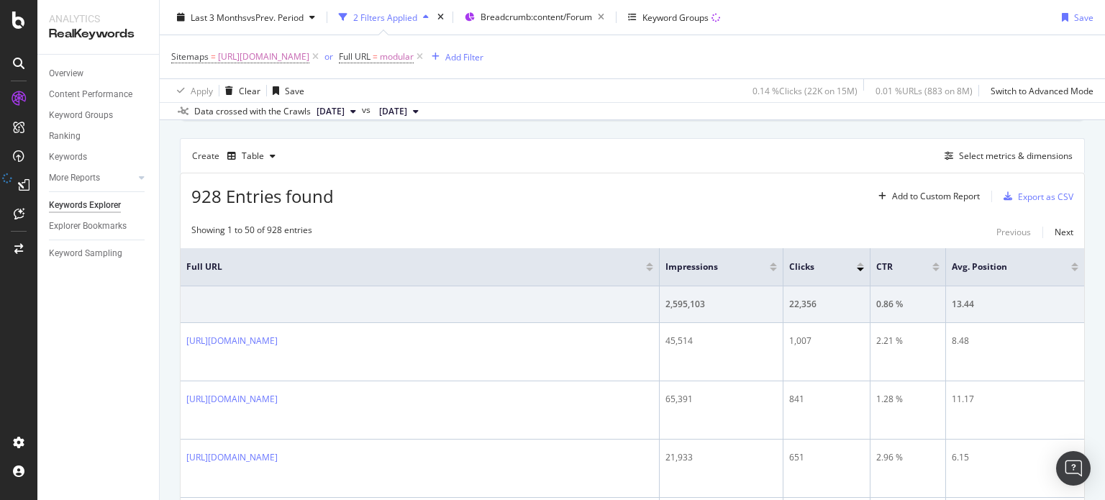
click at [651, 155] on div "Create Table Select metrics & dimensions" at bounding box center [632, 155] width 905 height 35
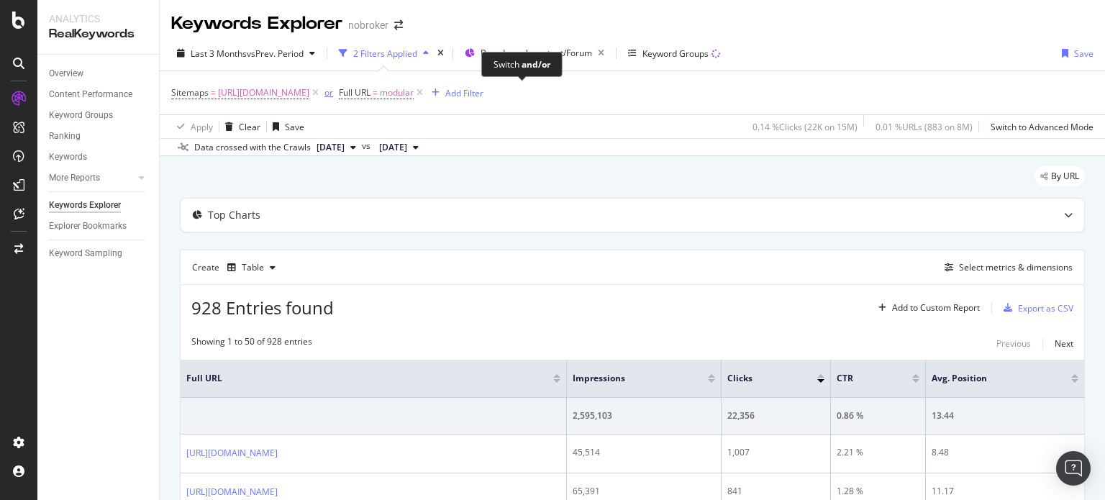
click at [333, 96] on div "or" at bounding box center [328, 92] width 9 height 12
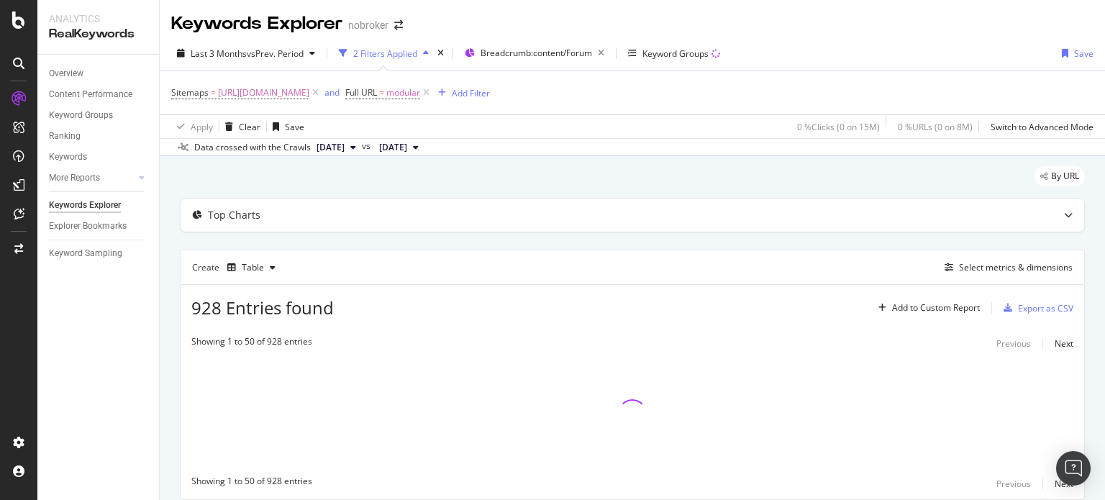
scroll to position [12, 0]
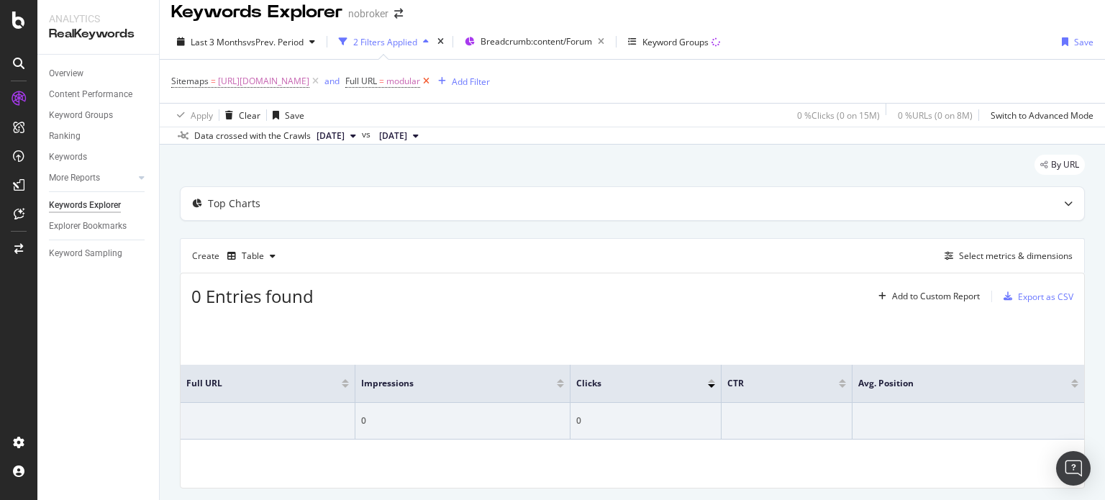
click at [432, 81] on icon at bounding box center [426, 81] width 12 height 14
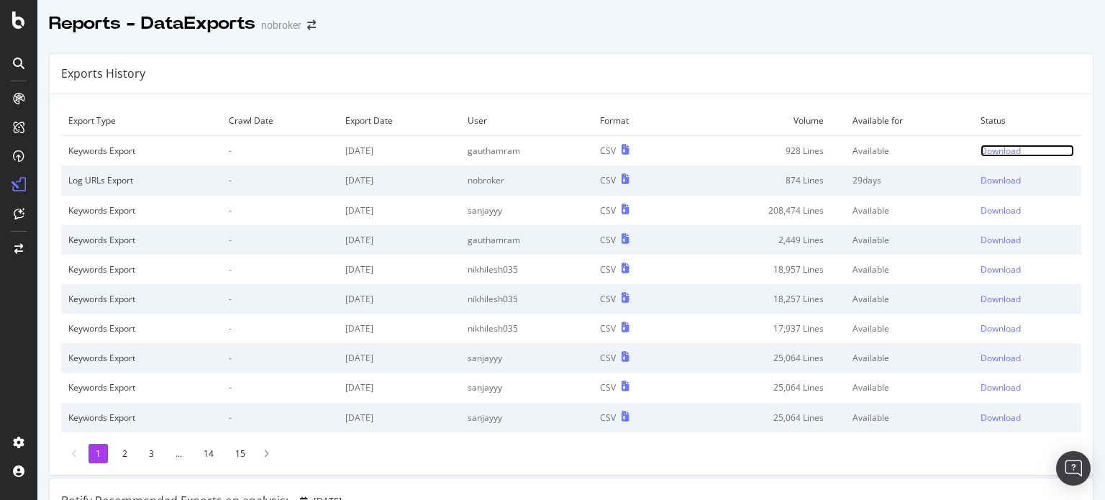
click at [986, 145] on div "Download" at bounding box center [1000, 151] width 40 height 12
